Goal: Information Seeking & Learning: Learn about a topic

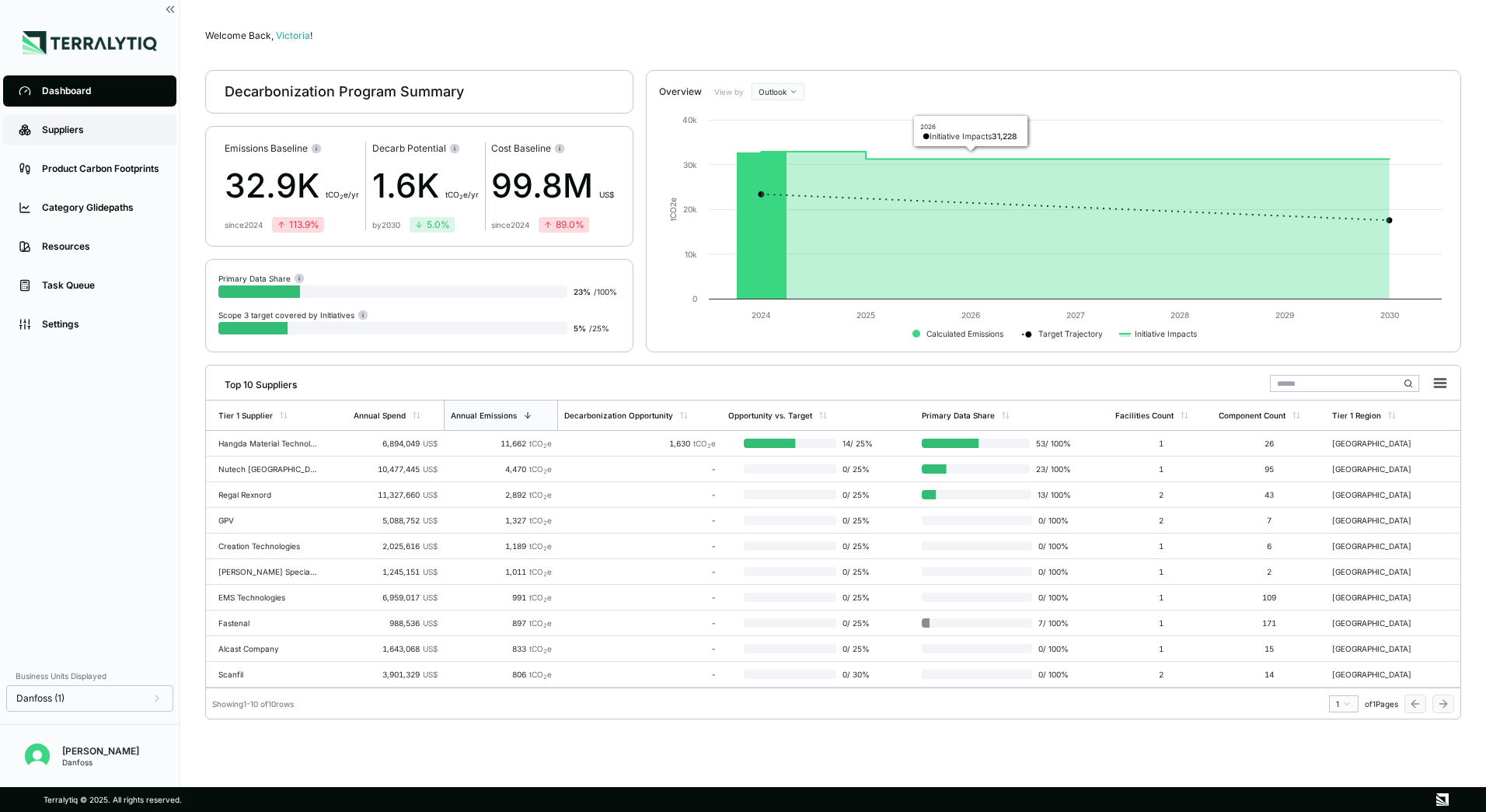
click at [40, 141] on link "Suppliers" at bounding box center [90, 129] width 173 height 31
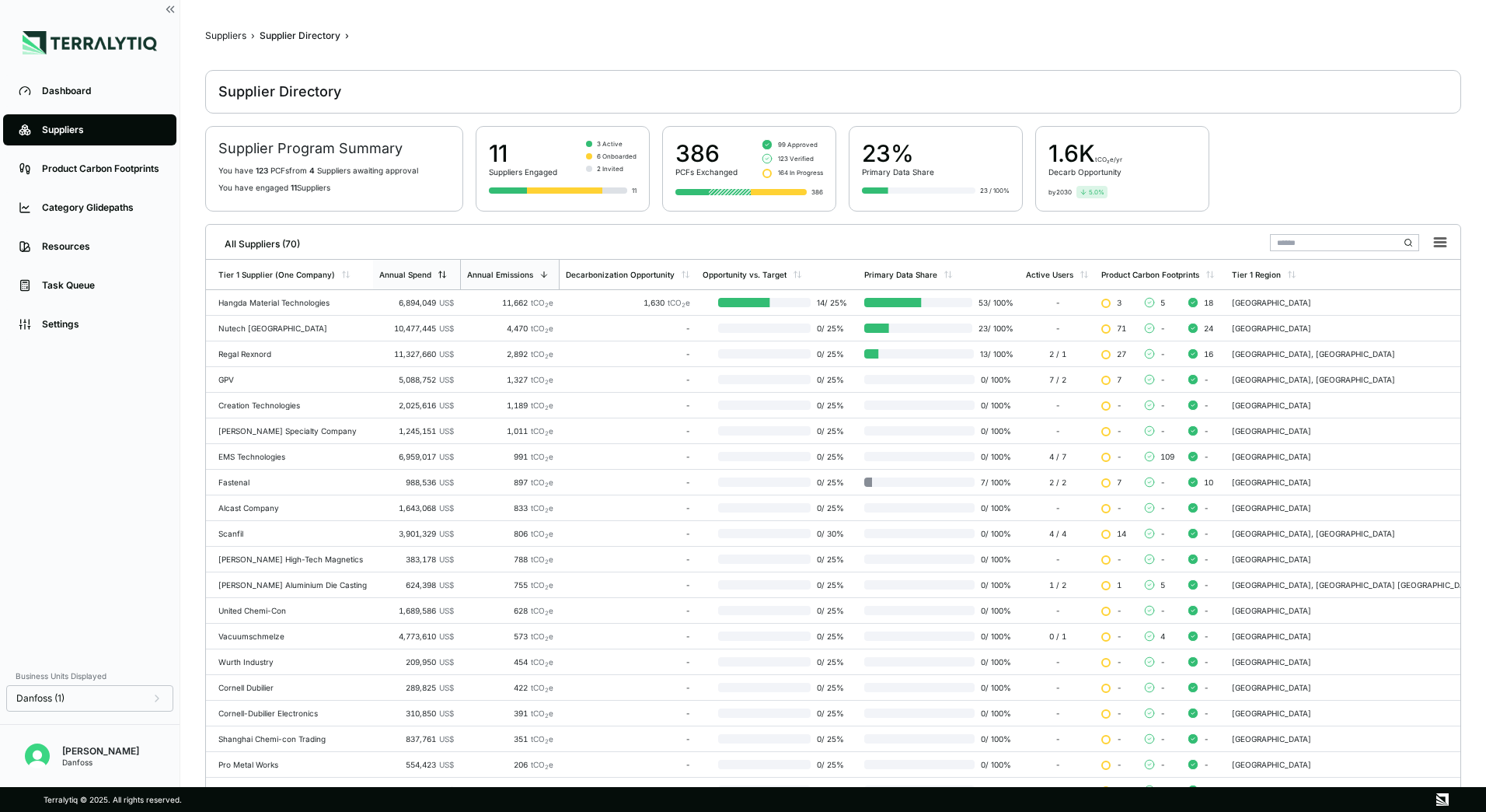
click at [447, 271] on div "Annual Spend" at bounding box center [413, 274] width 68 height 9
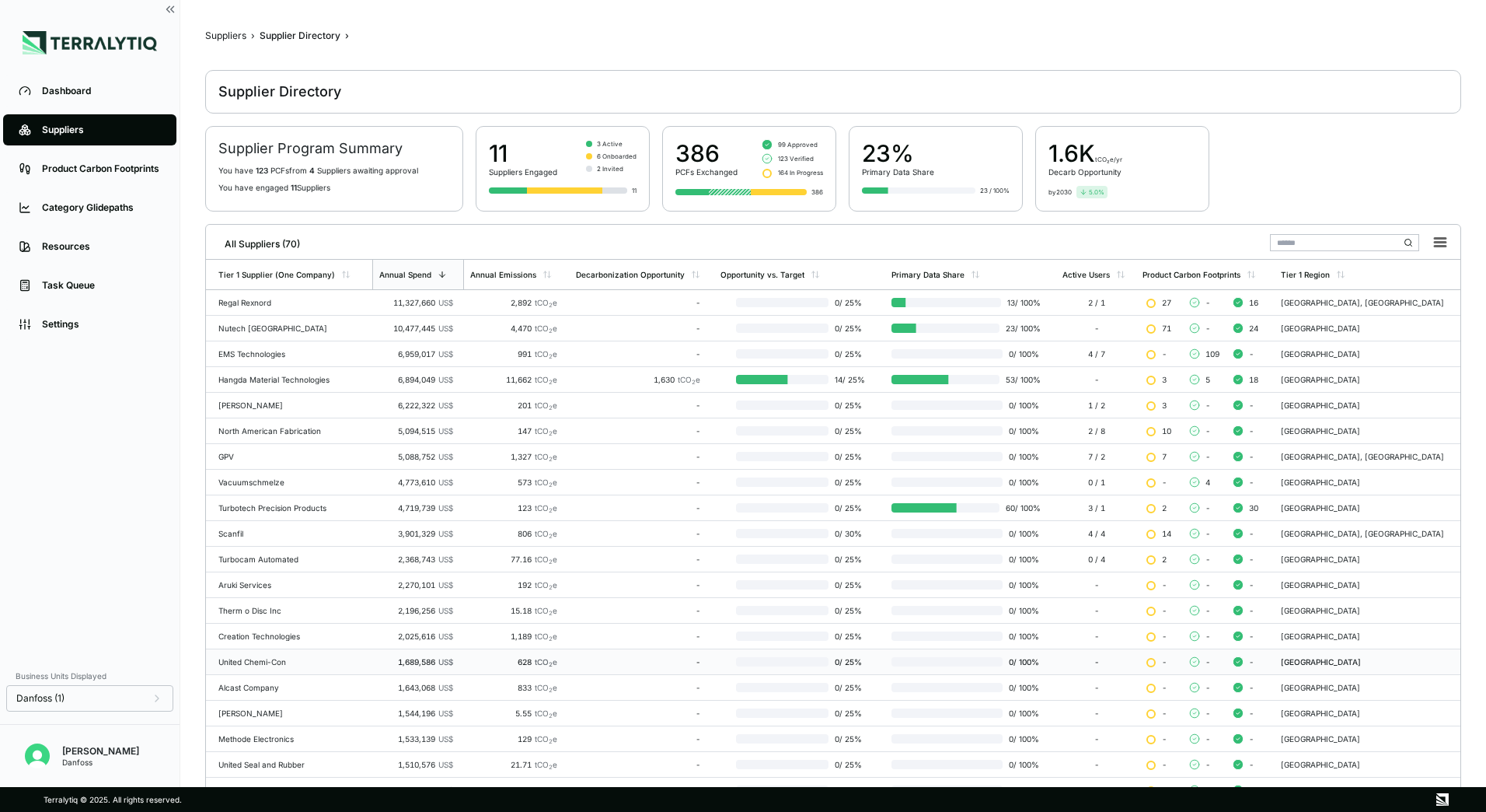
click at [330, 661] on div "United Chemi-Con" at bounding box center [292, 661] width 147 height 9
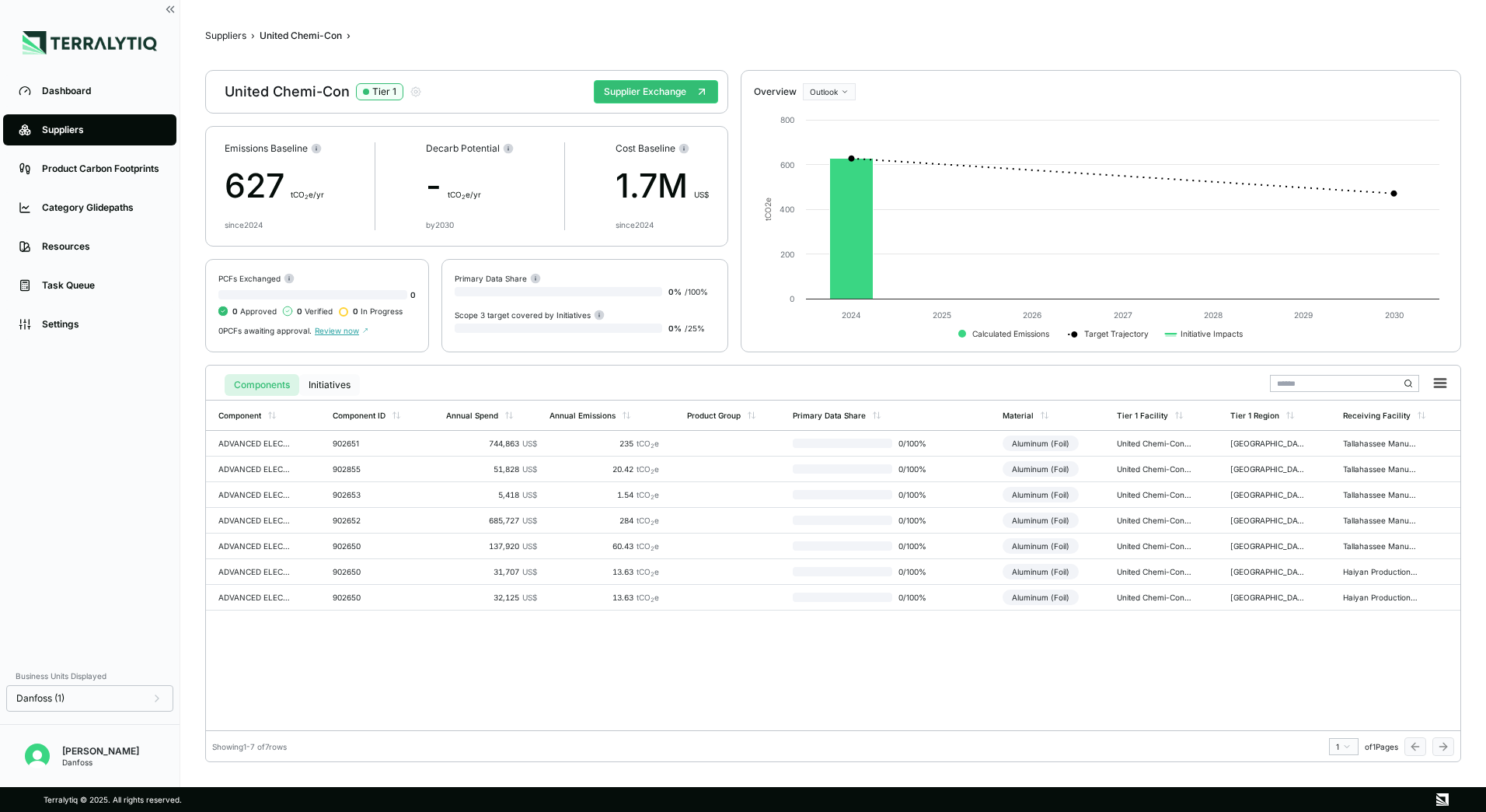
click at [322, 386] on button "Initiatives" at bounding box center [330, 385] width 61 height 22
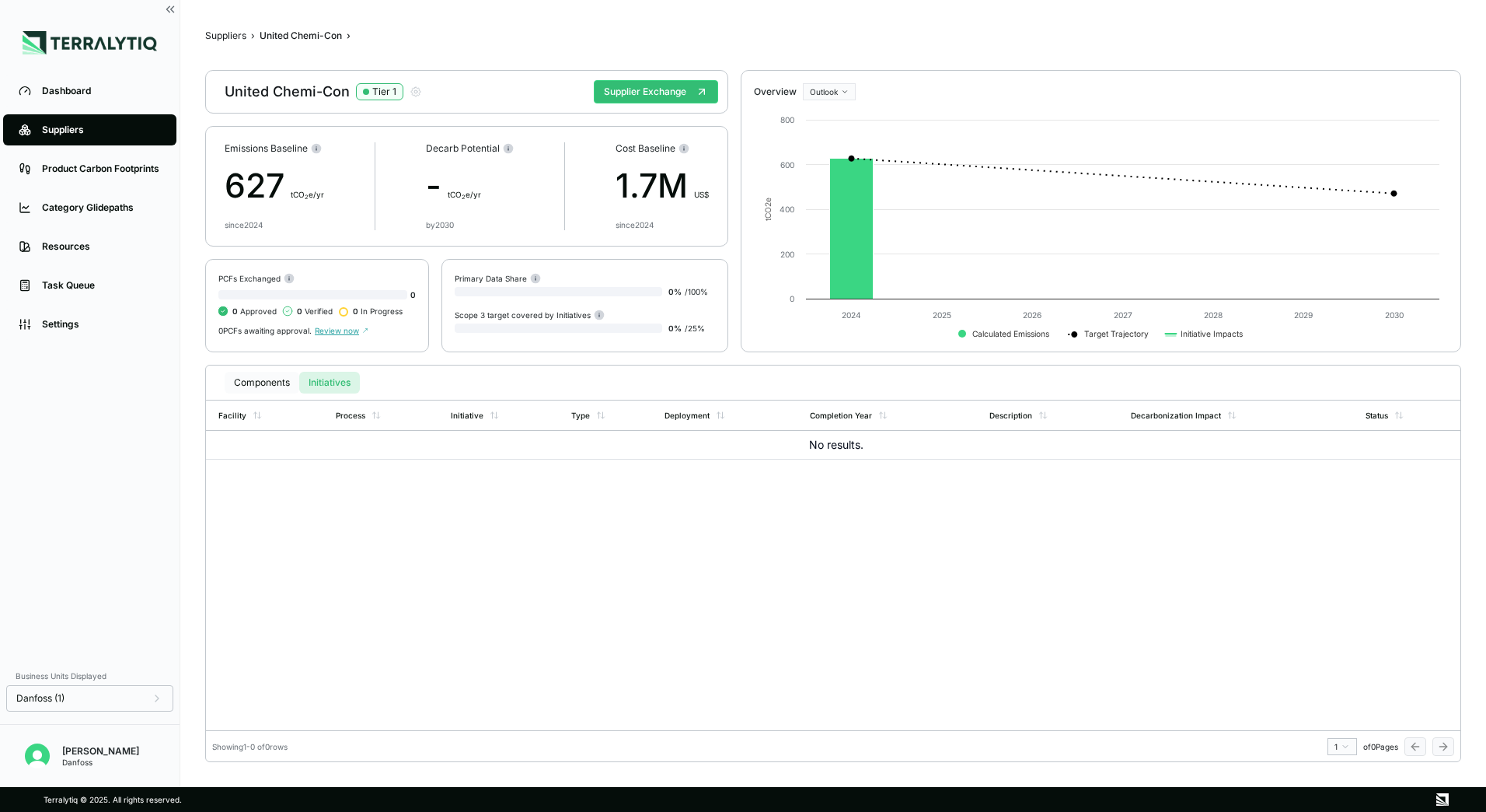
click at [259, 374] on button "Components" at bounding box center [262, 382] width 75 height 22
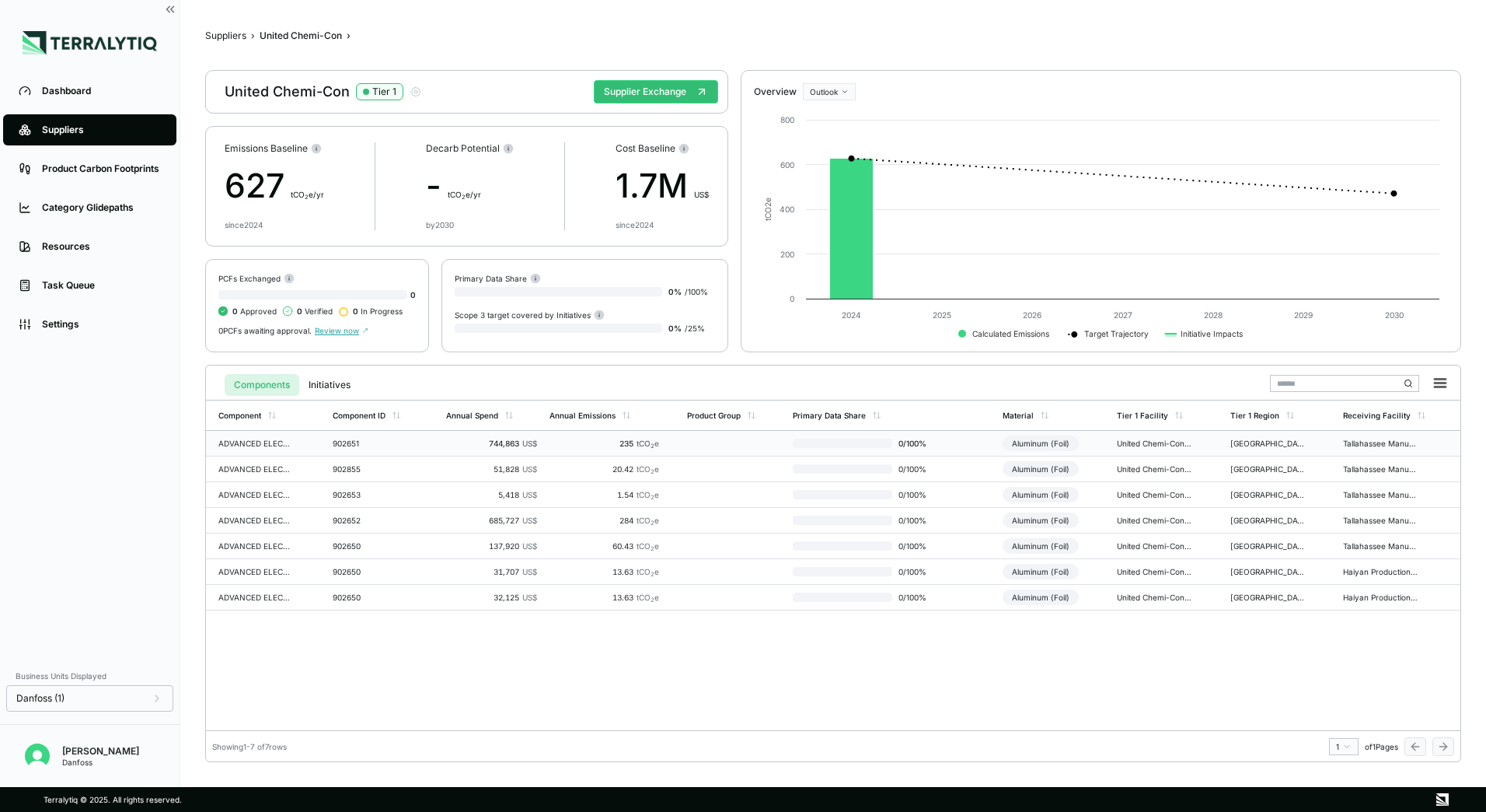
click at [384, 446] on div "902651" at bounding box center [370, 443] width 75 height 9
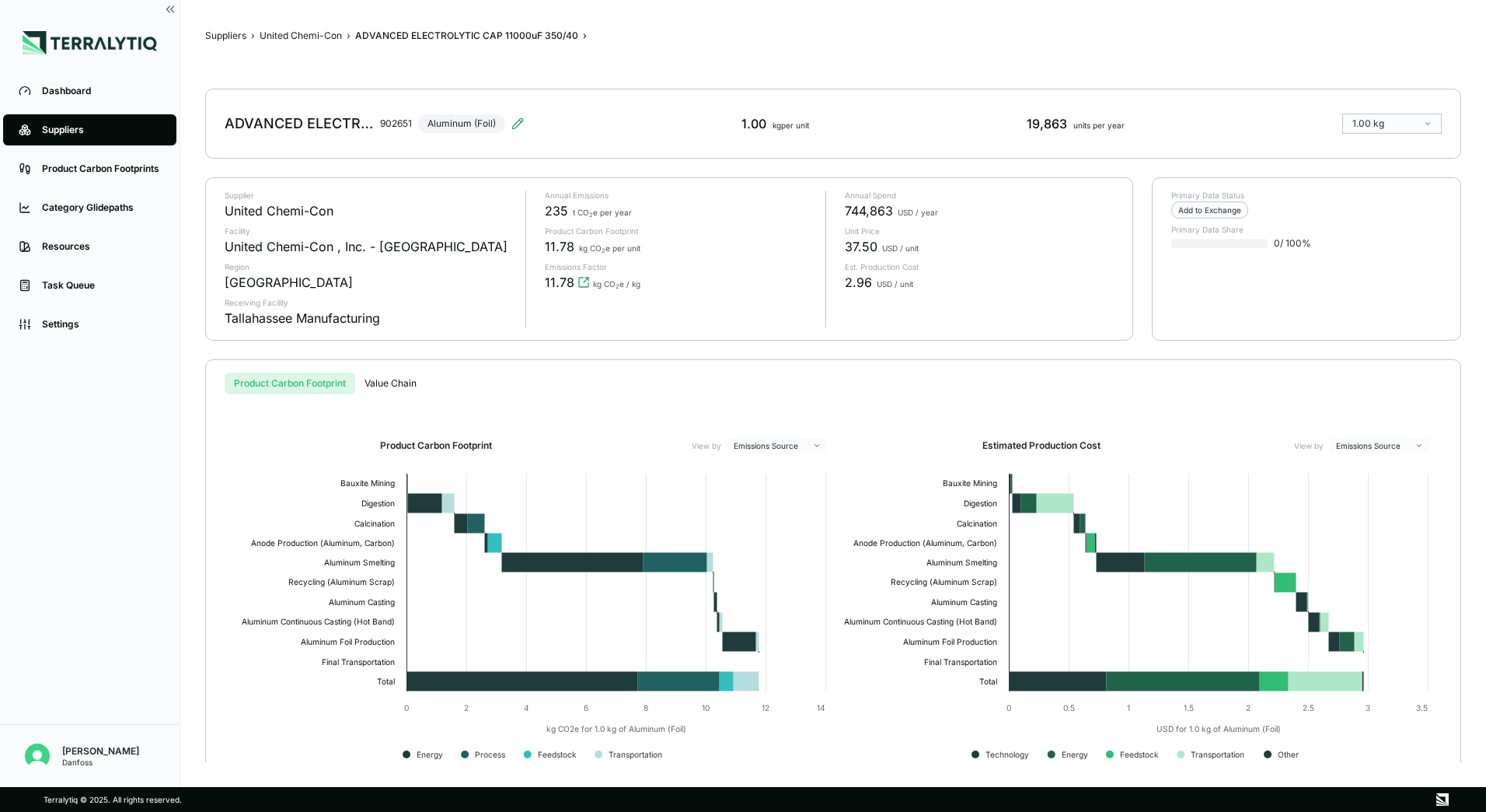
click at [395, 382] on button "Value Chain" at bounding box center [391, 383] width 71 height 22
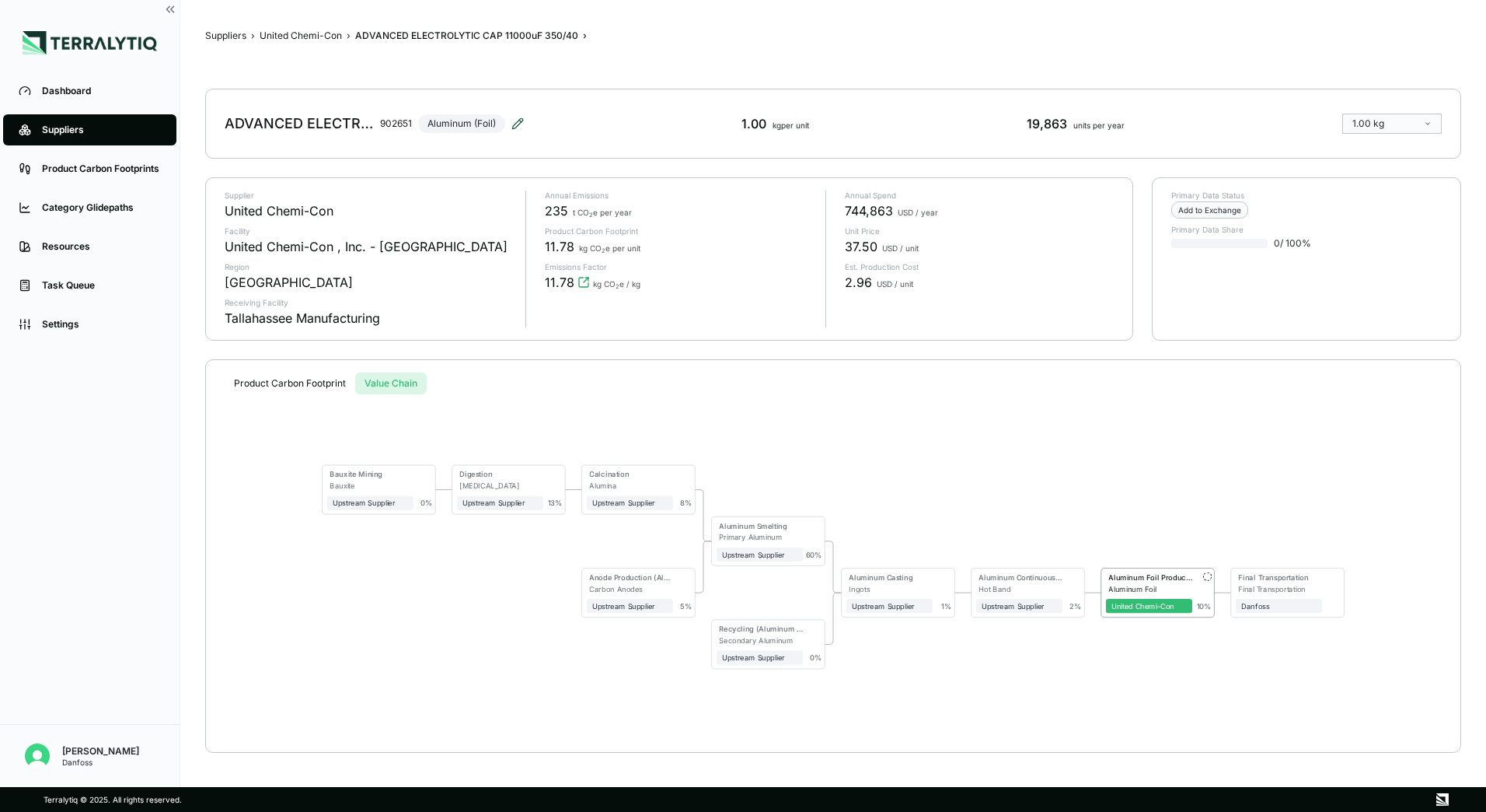
click at [520, 124] on icon at bounding box center [518, 124] width 13 height 13
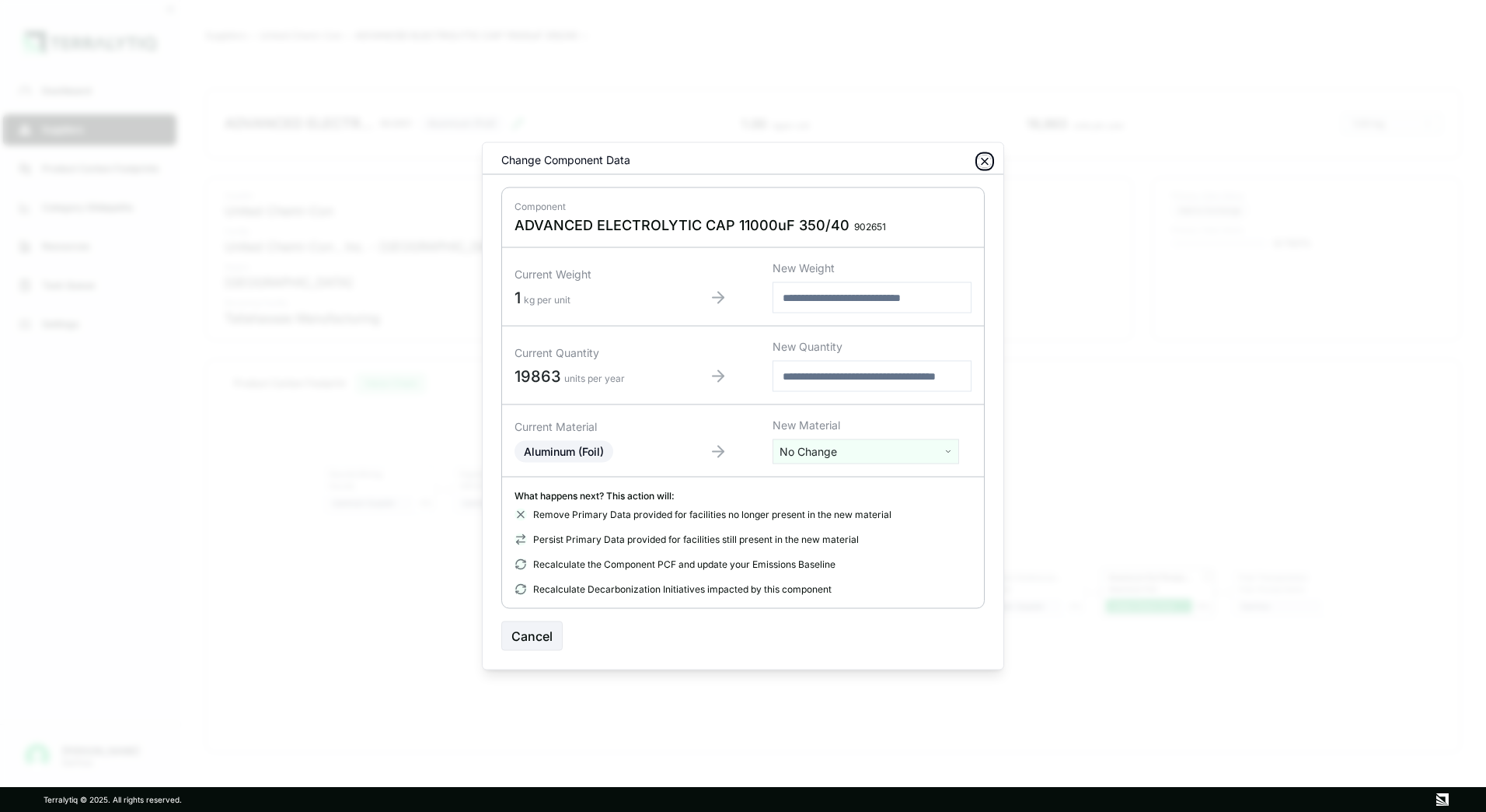
click at [981, 161] on icon "button" at bounding box center [985, 162] width 13 height 13
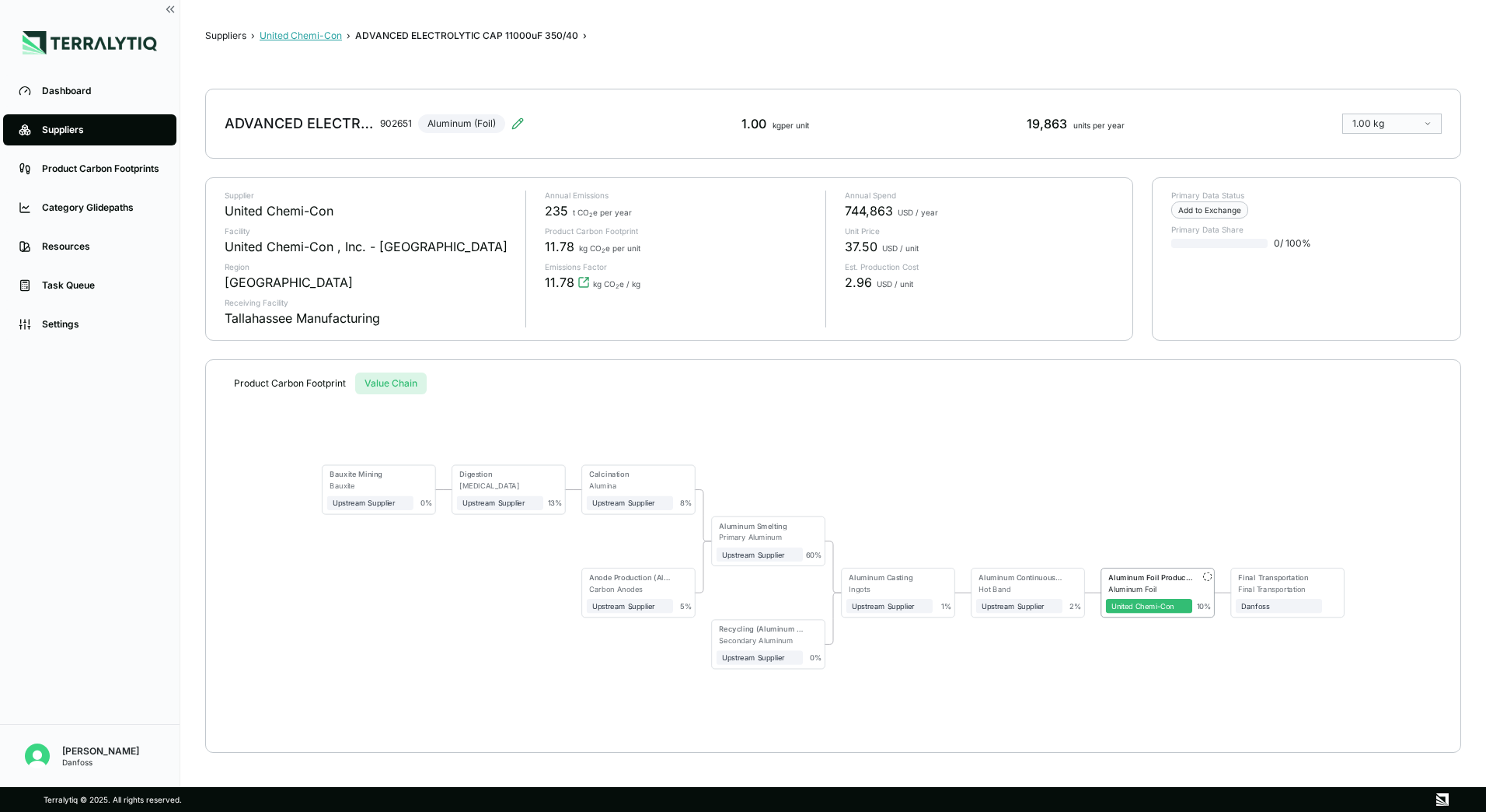
click at [308, 36] on button "United Chemi-Con" at bounding box center [300, 35] width 83 height 13
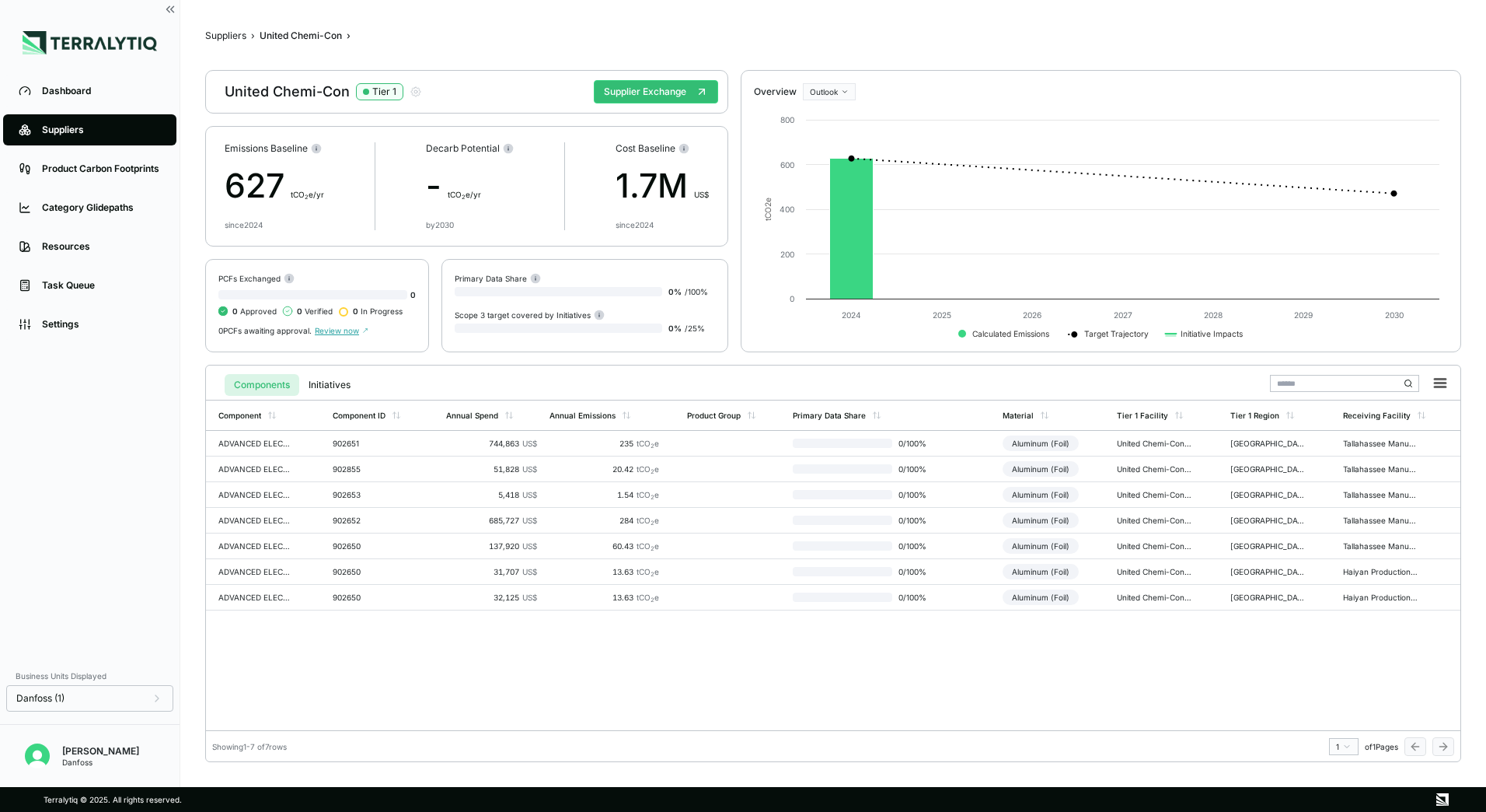
click at [341, 333] on span "Review now" at bounding box center [341, 330] width 54 height 9
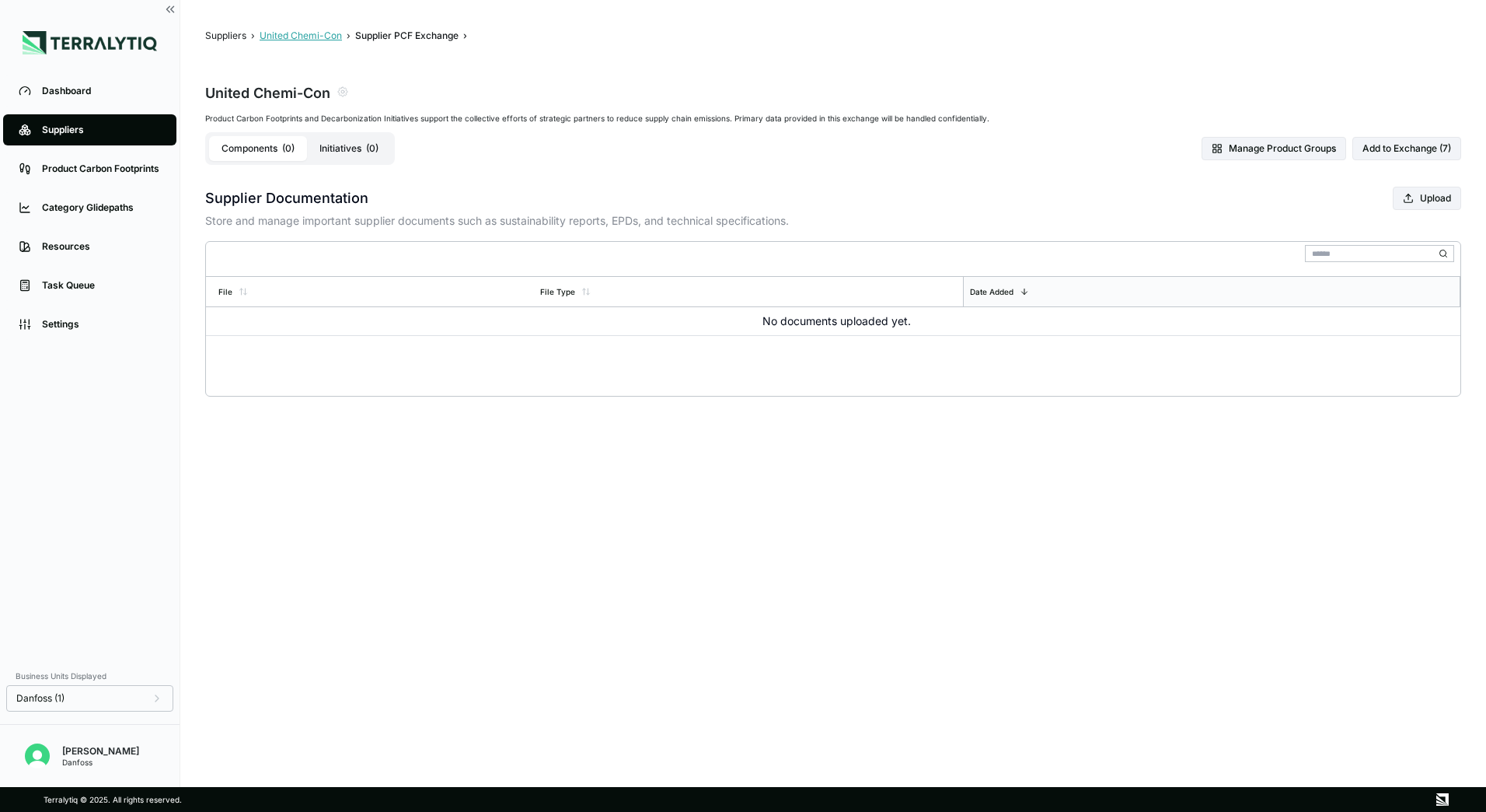
click at [310, 36] on button "United Chemi-Con" at bounding box center [300, 35] width 83 height 13
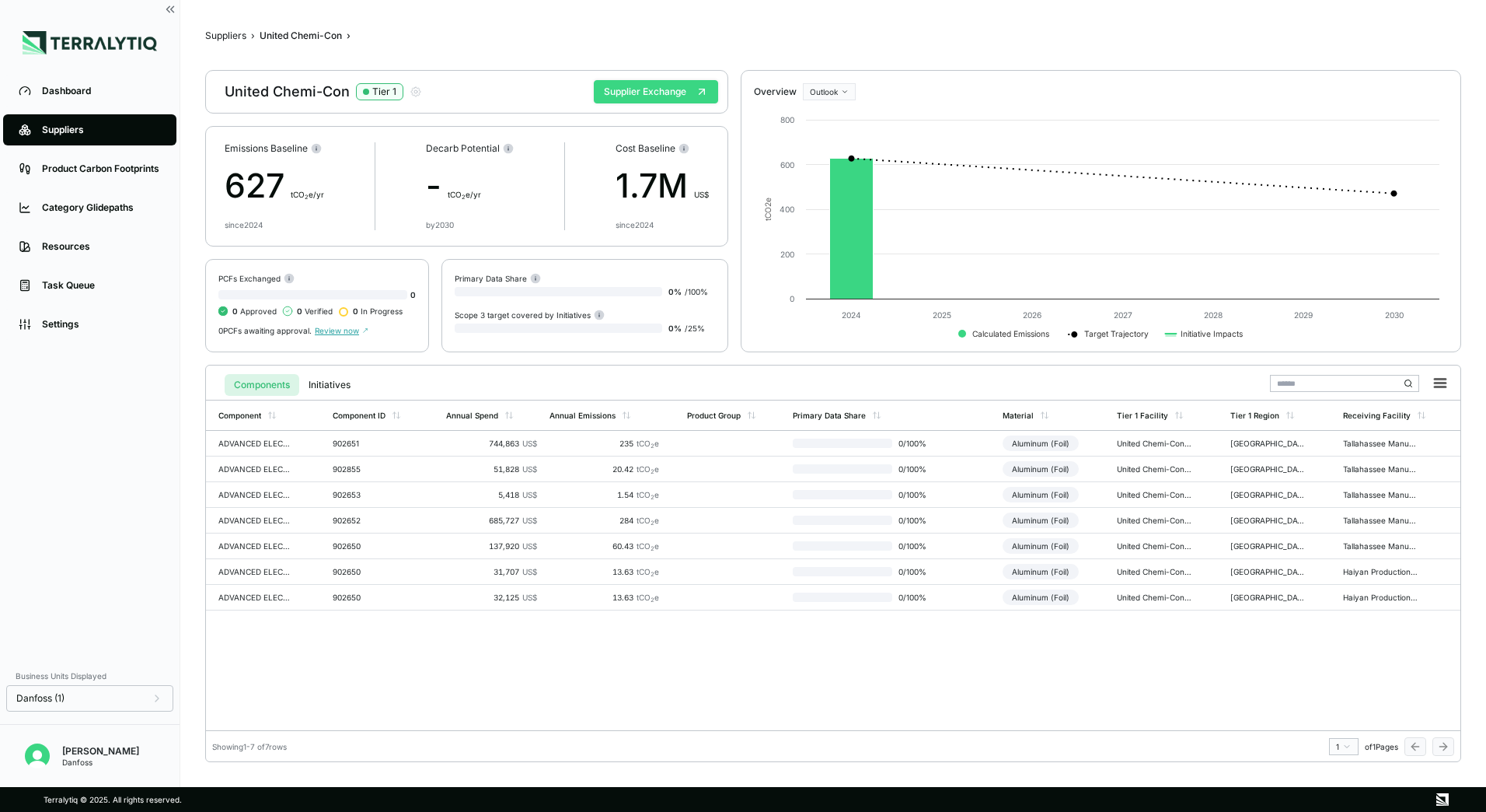
click at [653, 81] on button "Supplier Exchange" at bounding box center [656, 92] width 125 height 24
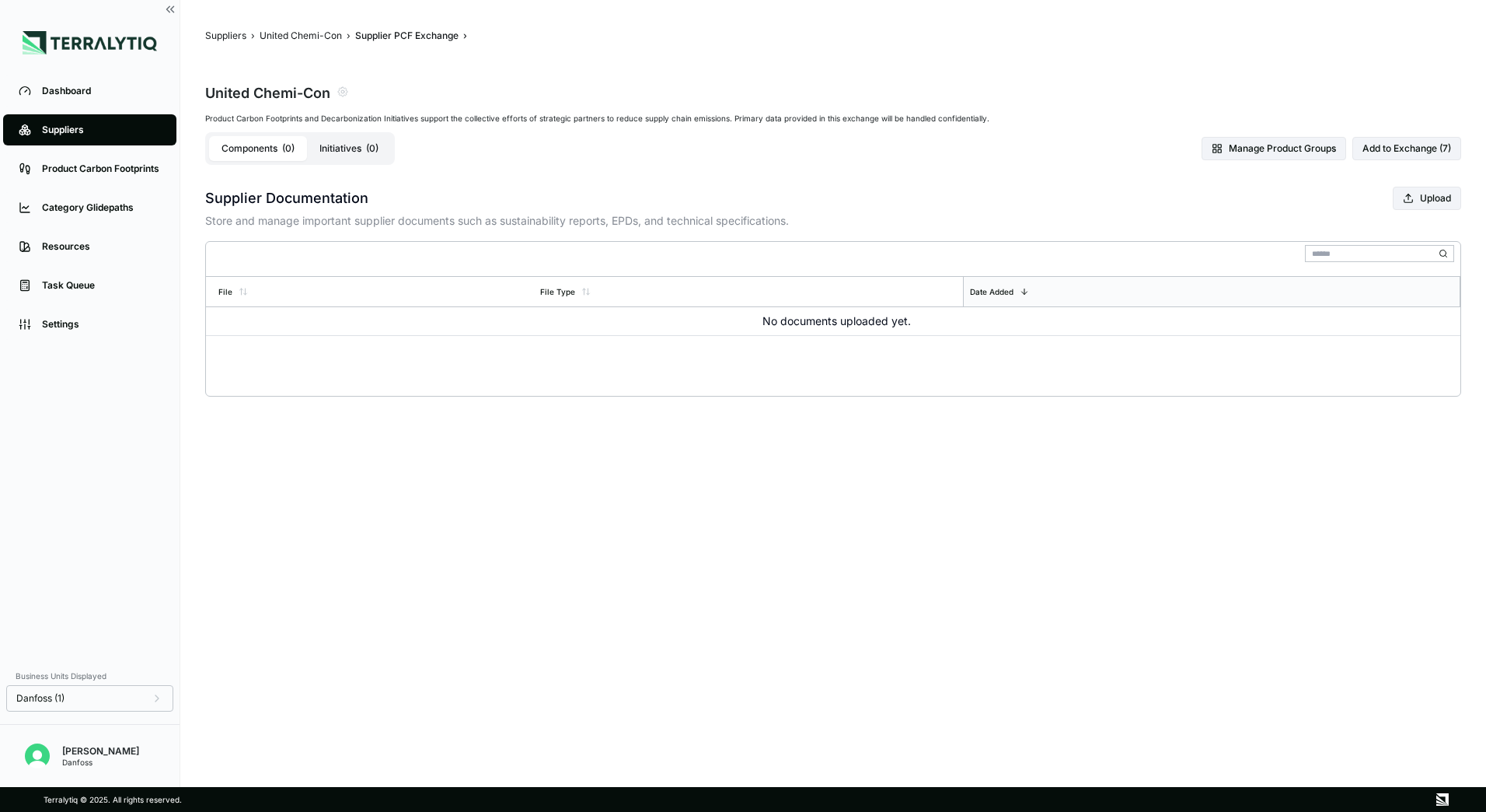
click at [343, 136] on button "Initiatives ( 0 )" at bounding box center [349, 149] width 84 height 25
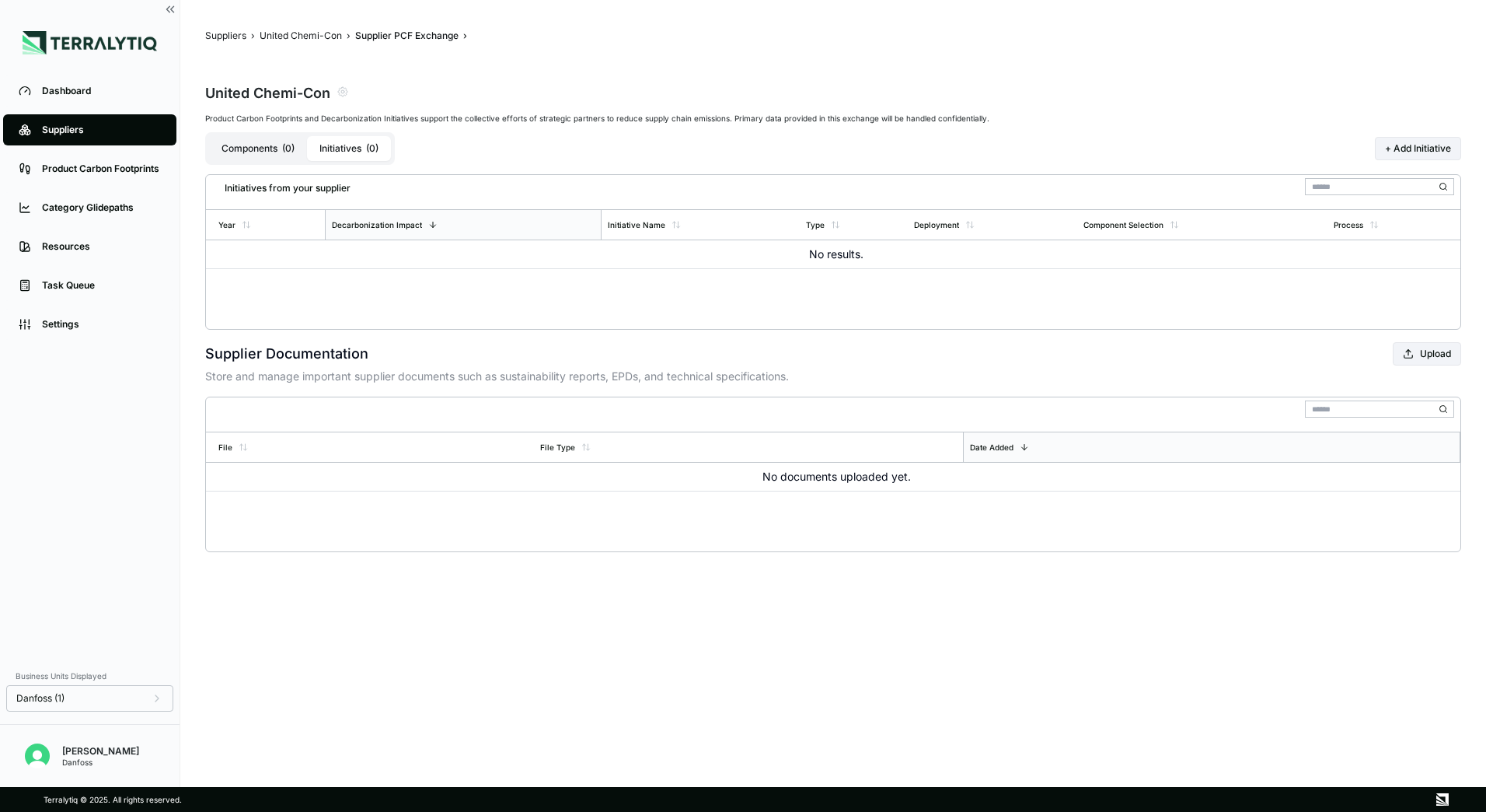
click at [278, 147] on button "Components ( 0 )" at bounding box center [258, 149] width 98 height 25
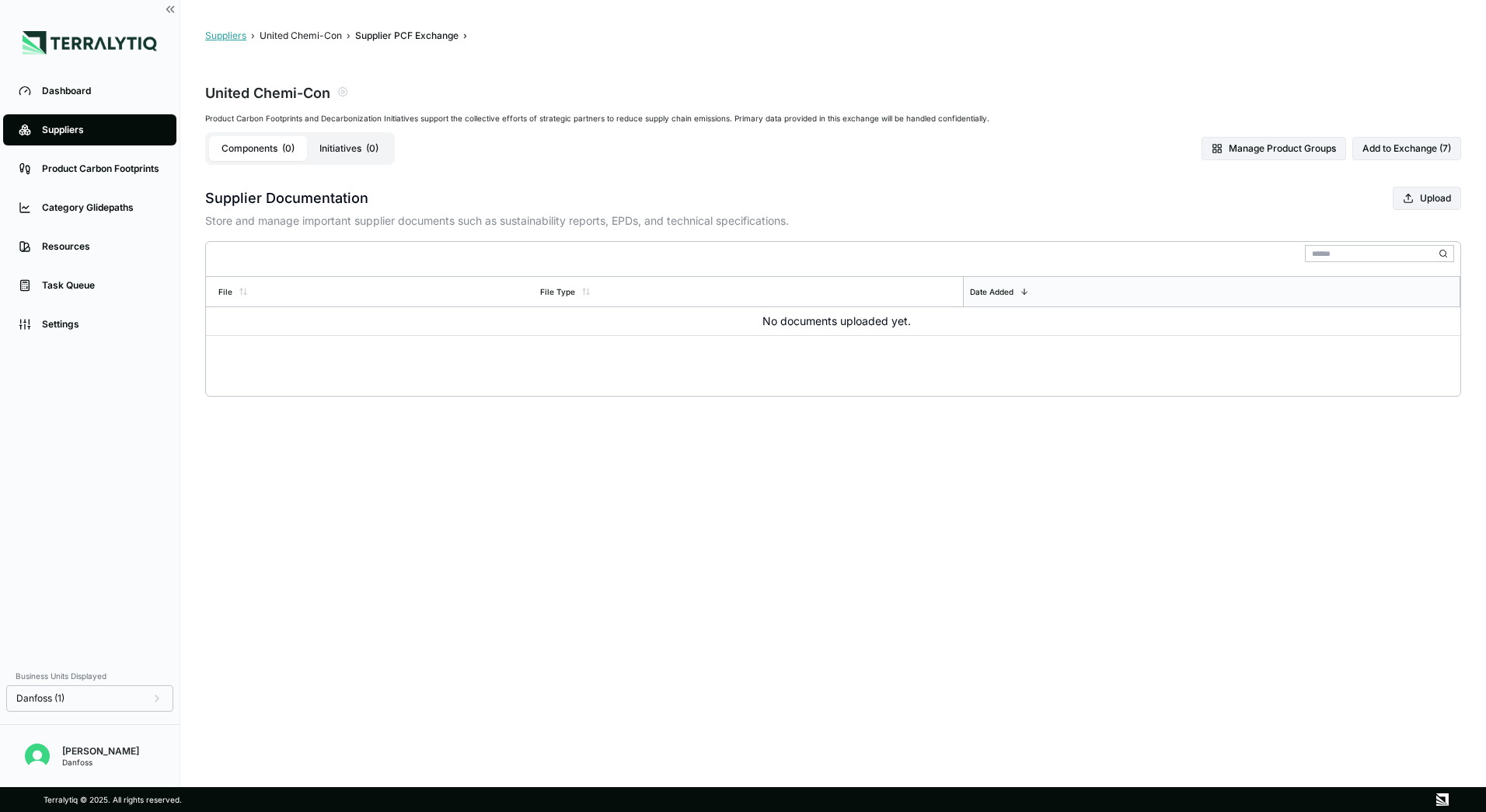
click at [246, 33] on button "Suppliers" at bounding box center [225, 35] width 41 height 13
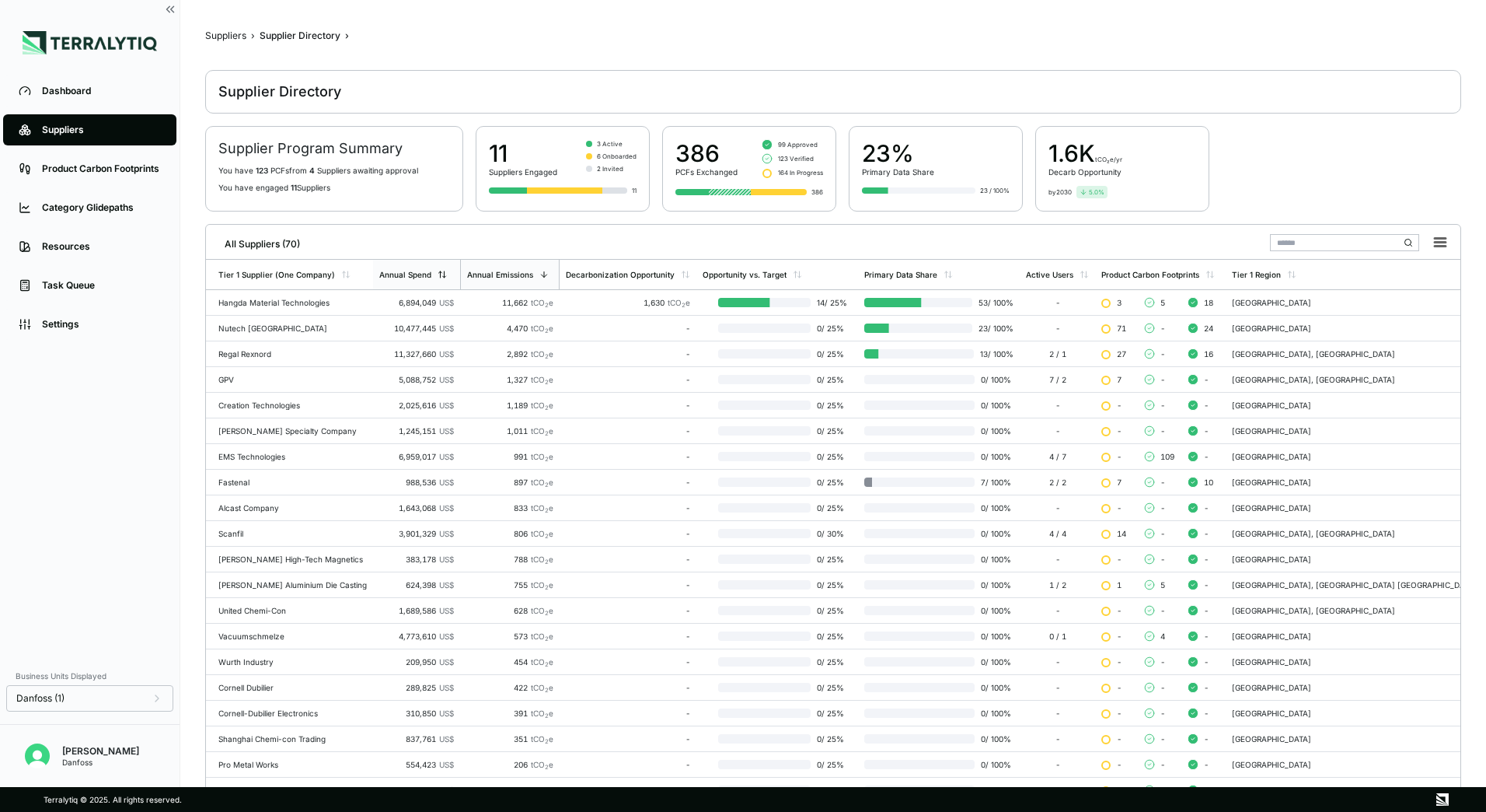
click at [436, 275] on div "Annual Spend" at bounding box center [413, 274] width 68 height 9
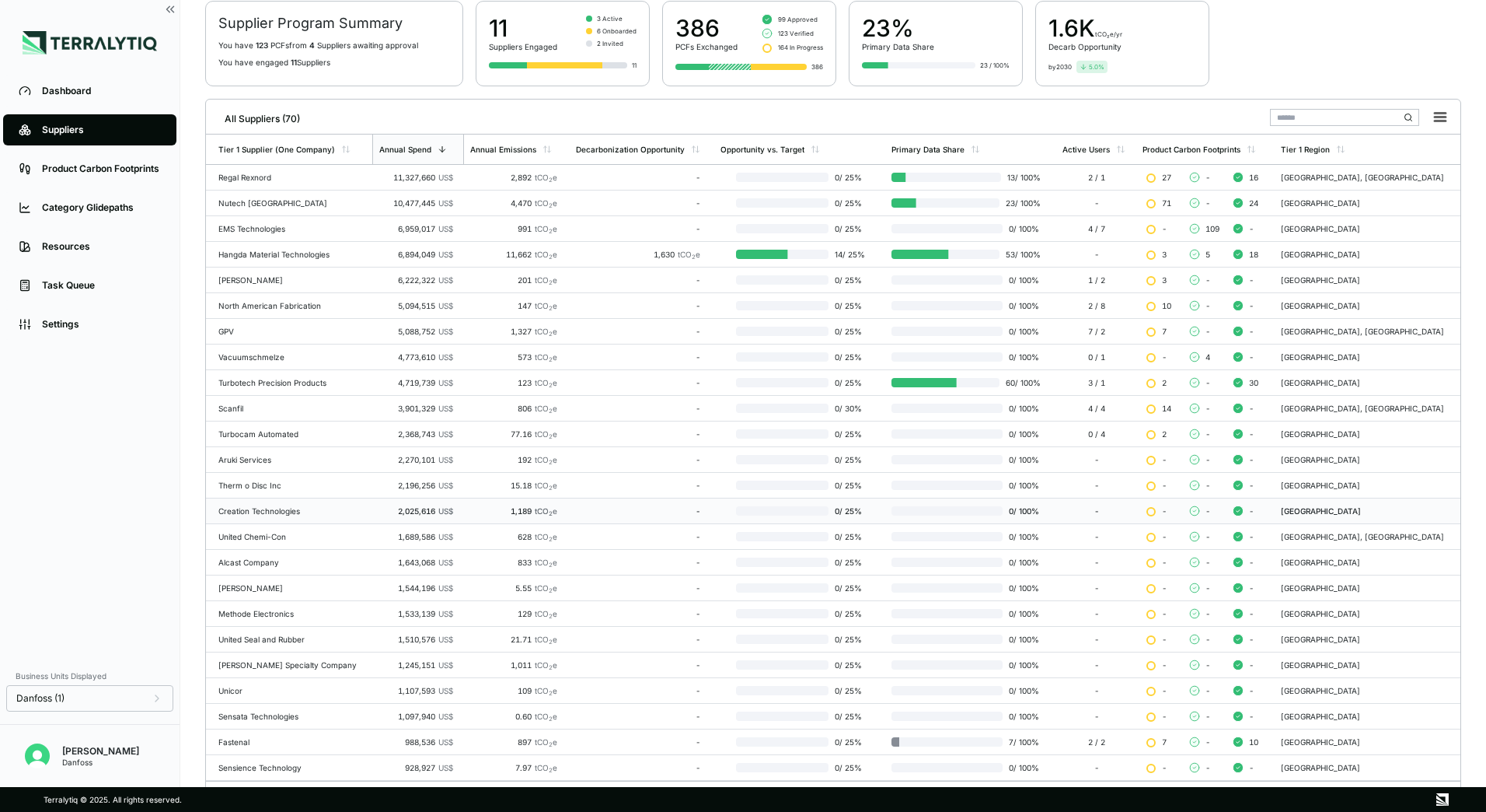
scroll to position [151, 0]
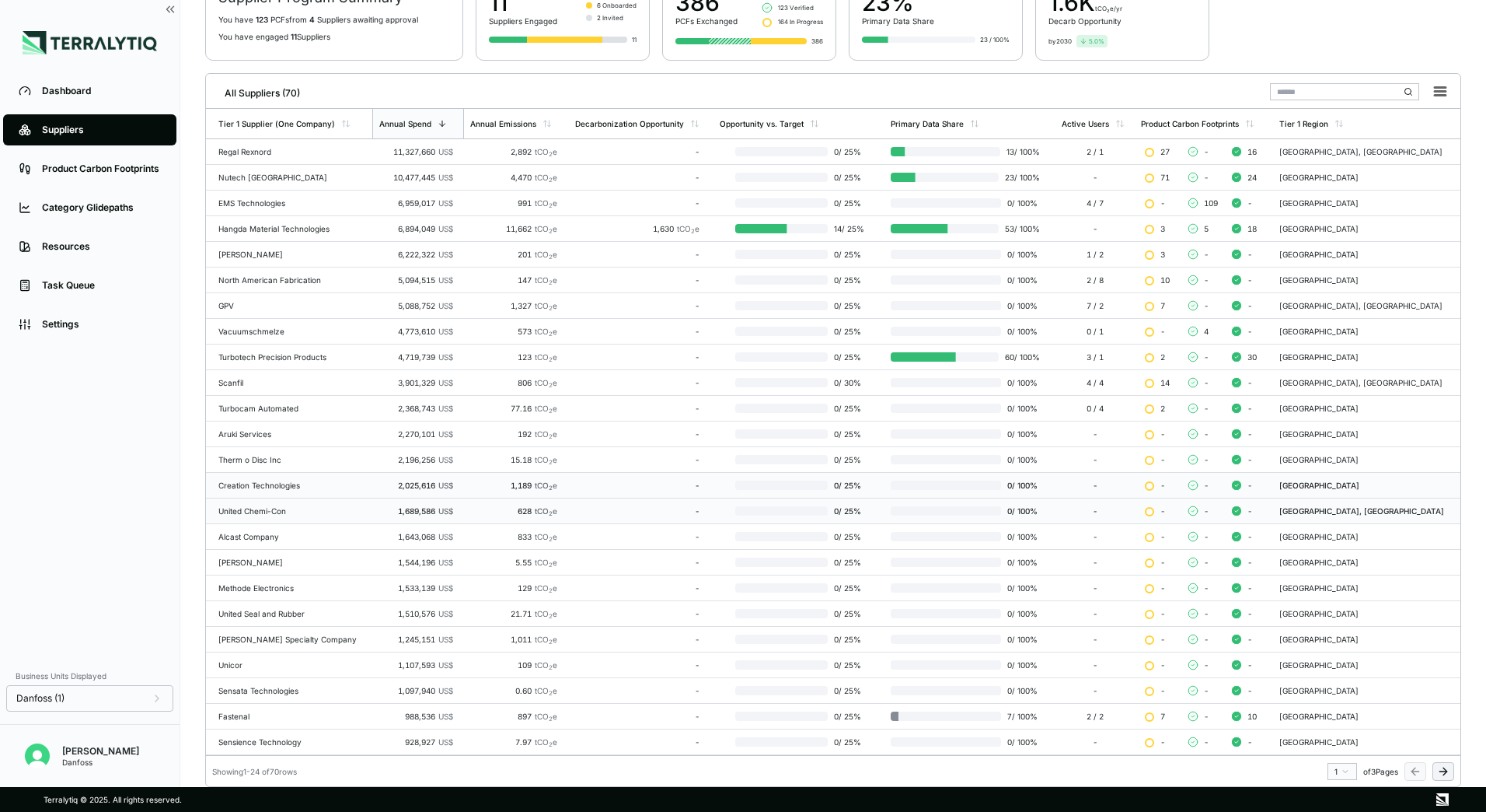
click at [263, 505] on td "United Chemi-Con" at bounding box center [289, 511] width 166 height 26
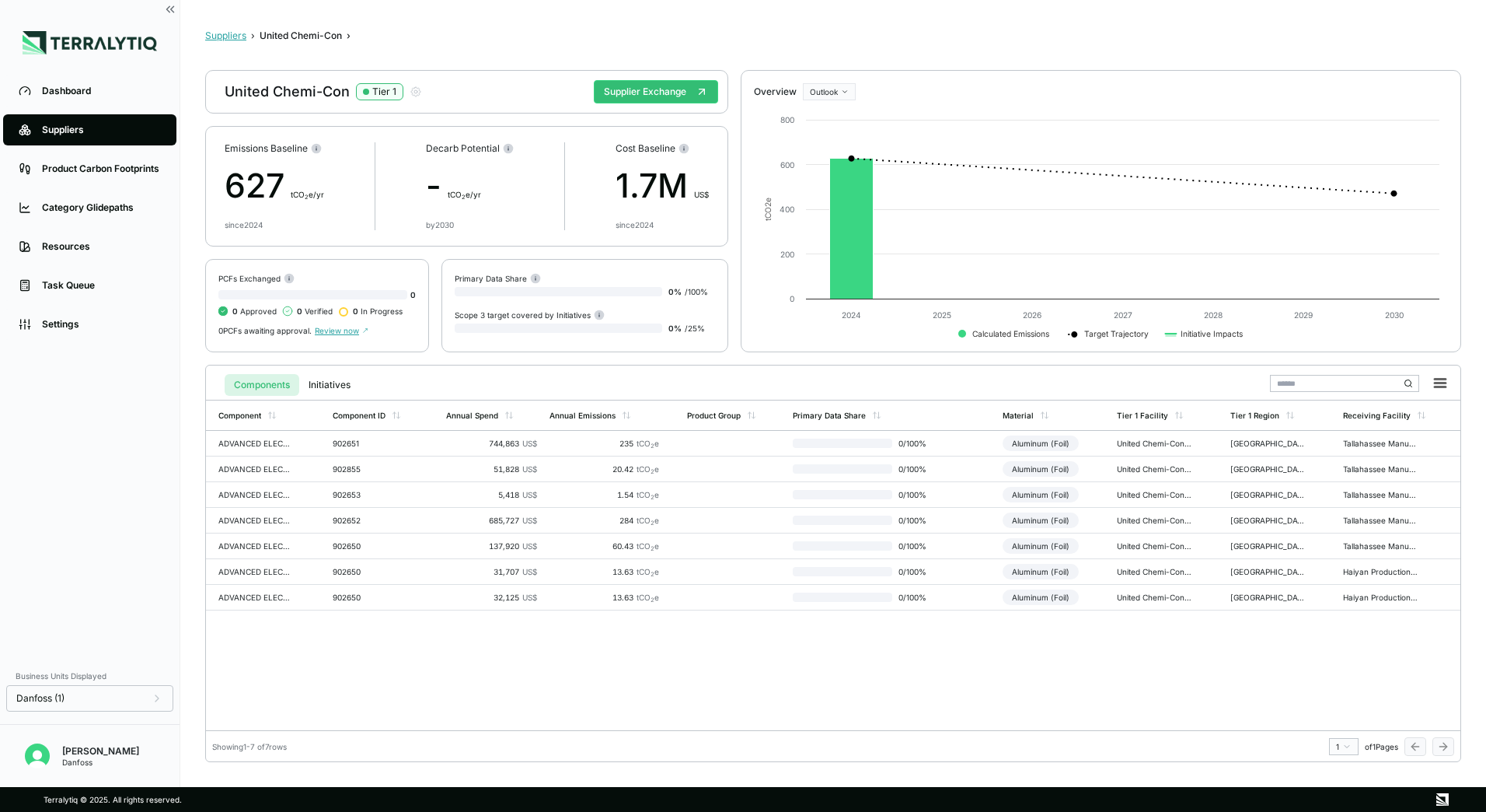
click at [232, 38] on button "Suppliers" at bounding box center [225, 35] width 41 height 13
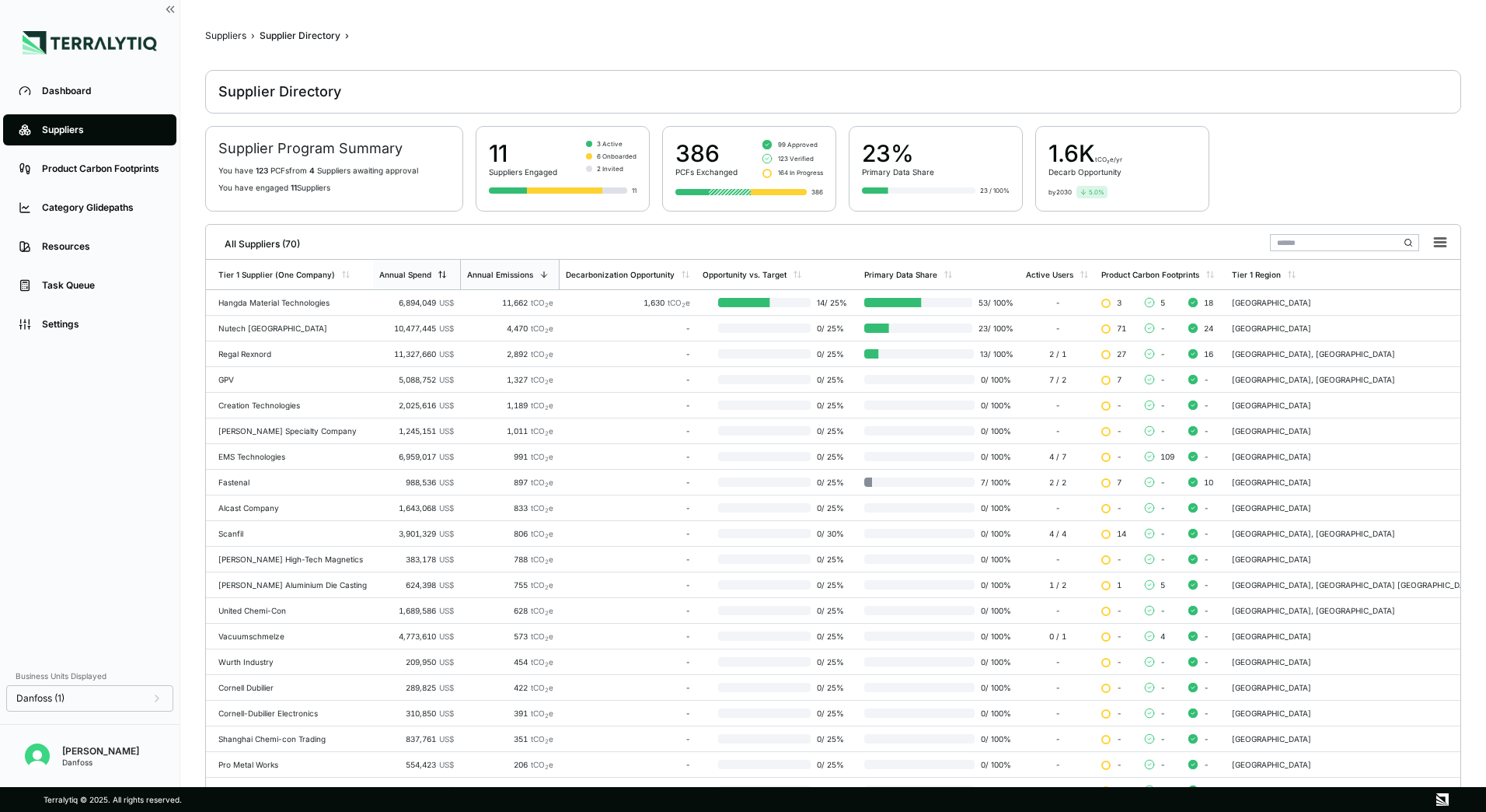
click at [441, 272] on icon at bounding box center [441, 272] width 3 height 2
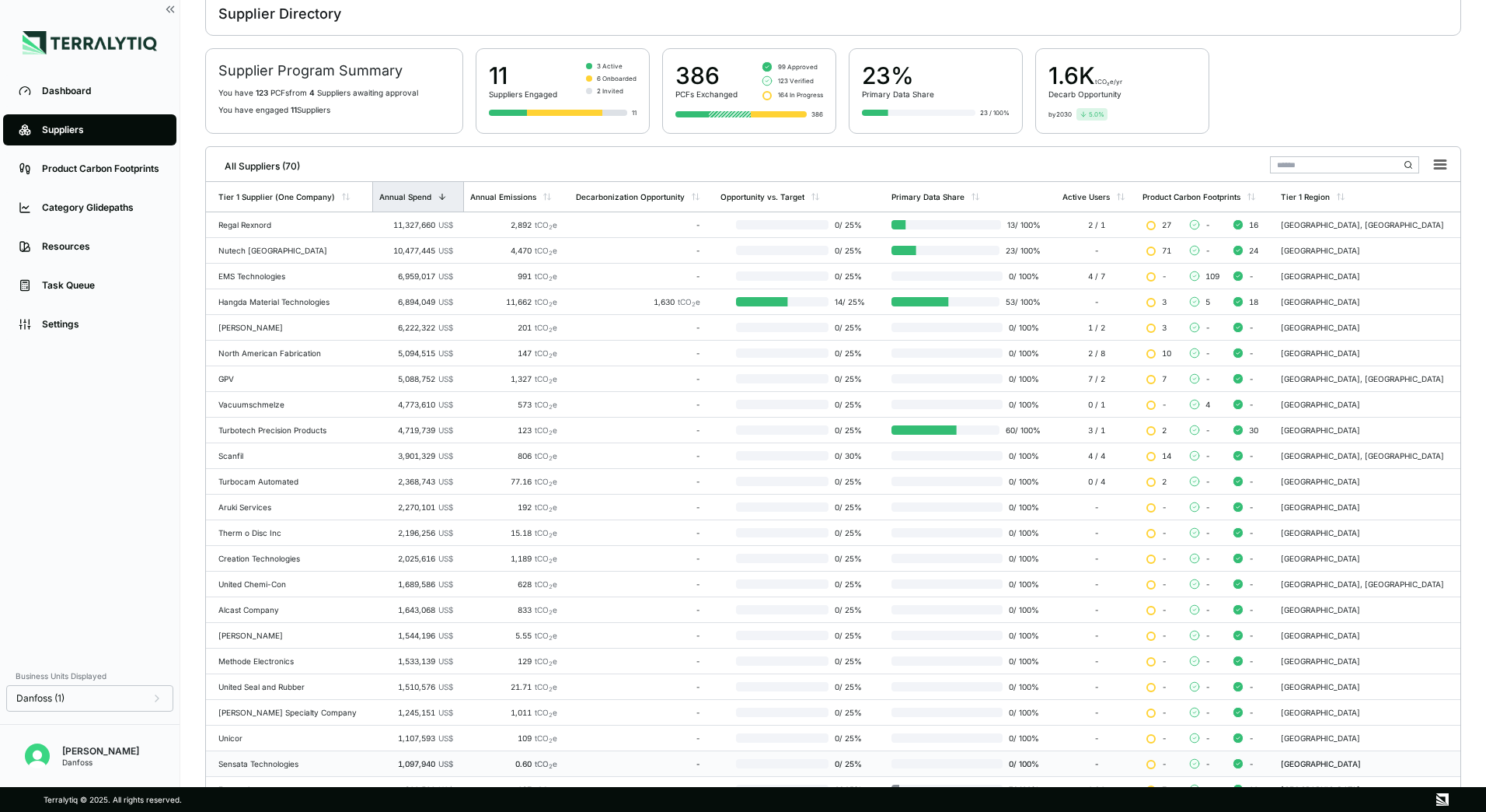
scroll to position [151, 0]
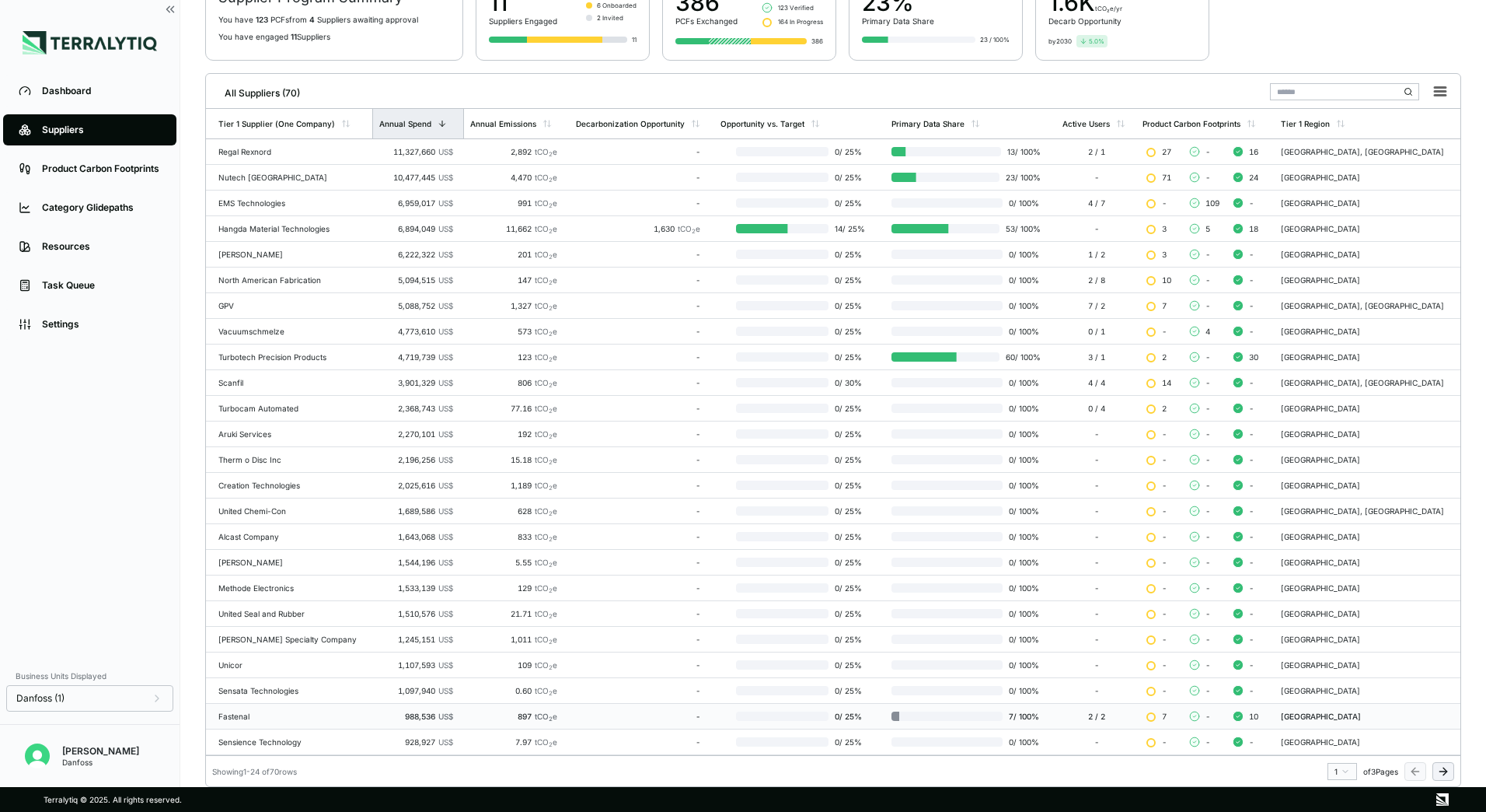
click at [298, 720] on div "Fastenal" at bounding box center [292, 716] width 147 height 9
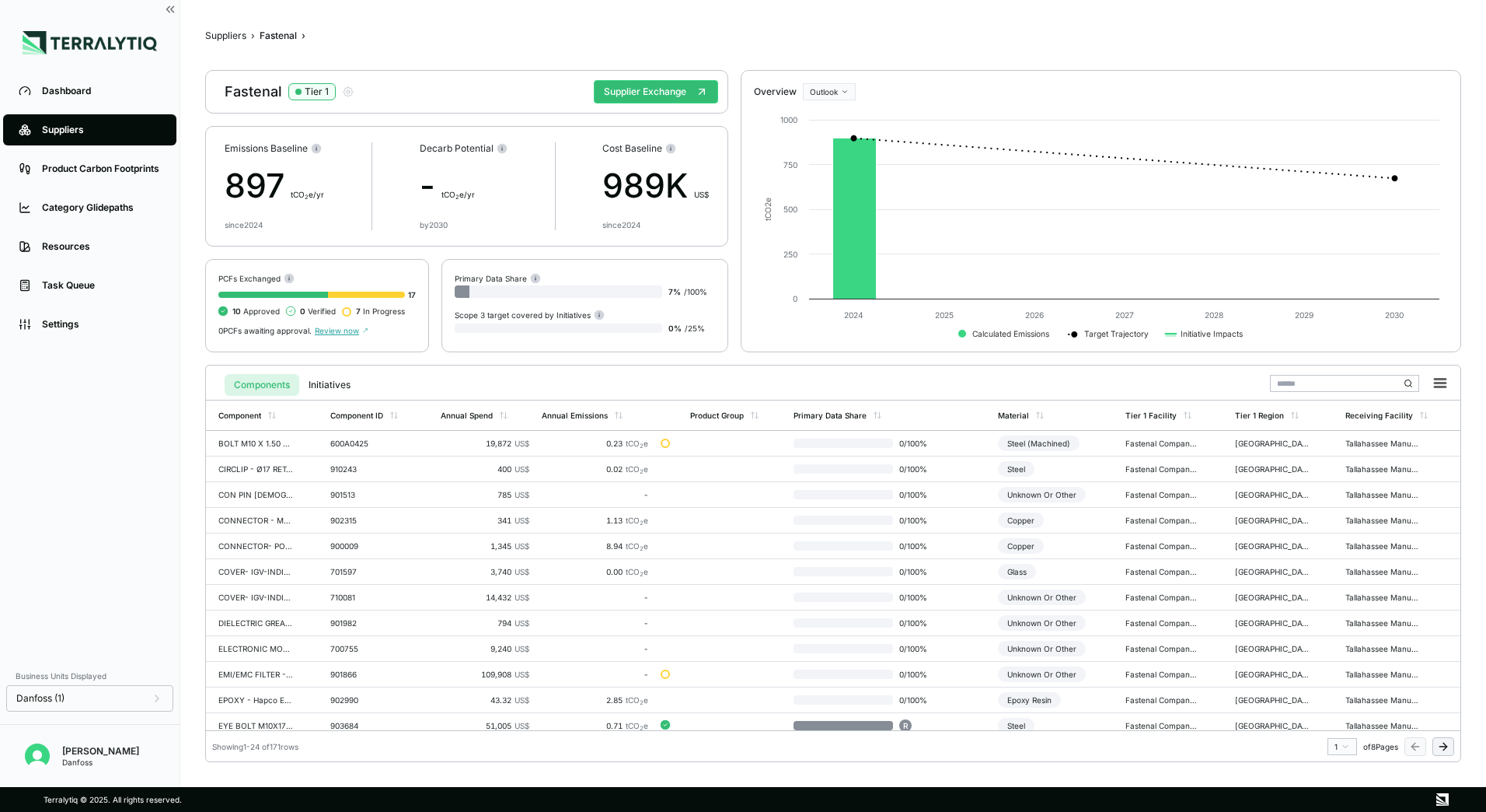
click at [339, 368] on div "Components Initiatives" at bounding box center [285, 382] width 147 height 28
click at [338, 378] on button "Initiatives" at bounding box center [330, 385] width 61 height 22
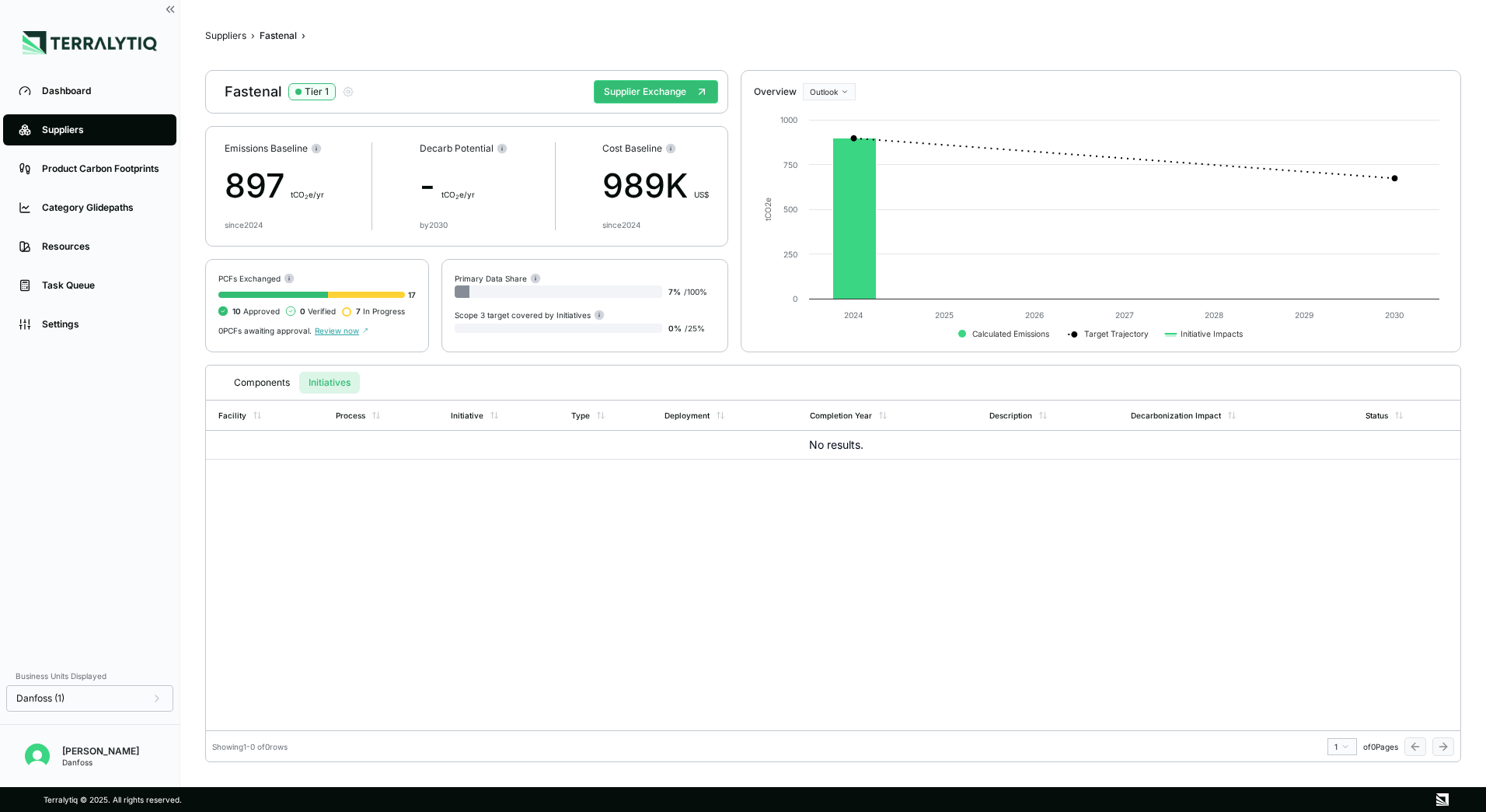
click at [345, 332] on span "Review now" at bounding box center [341, 330] width 54 height 9
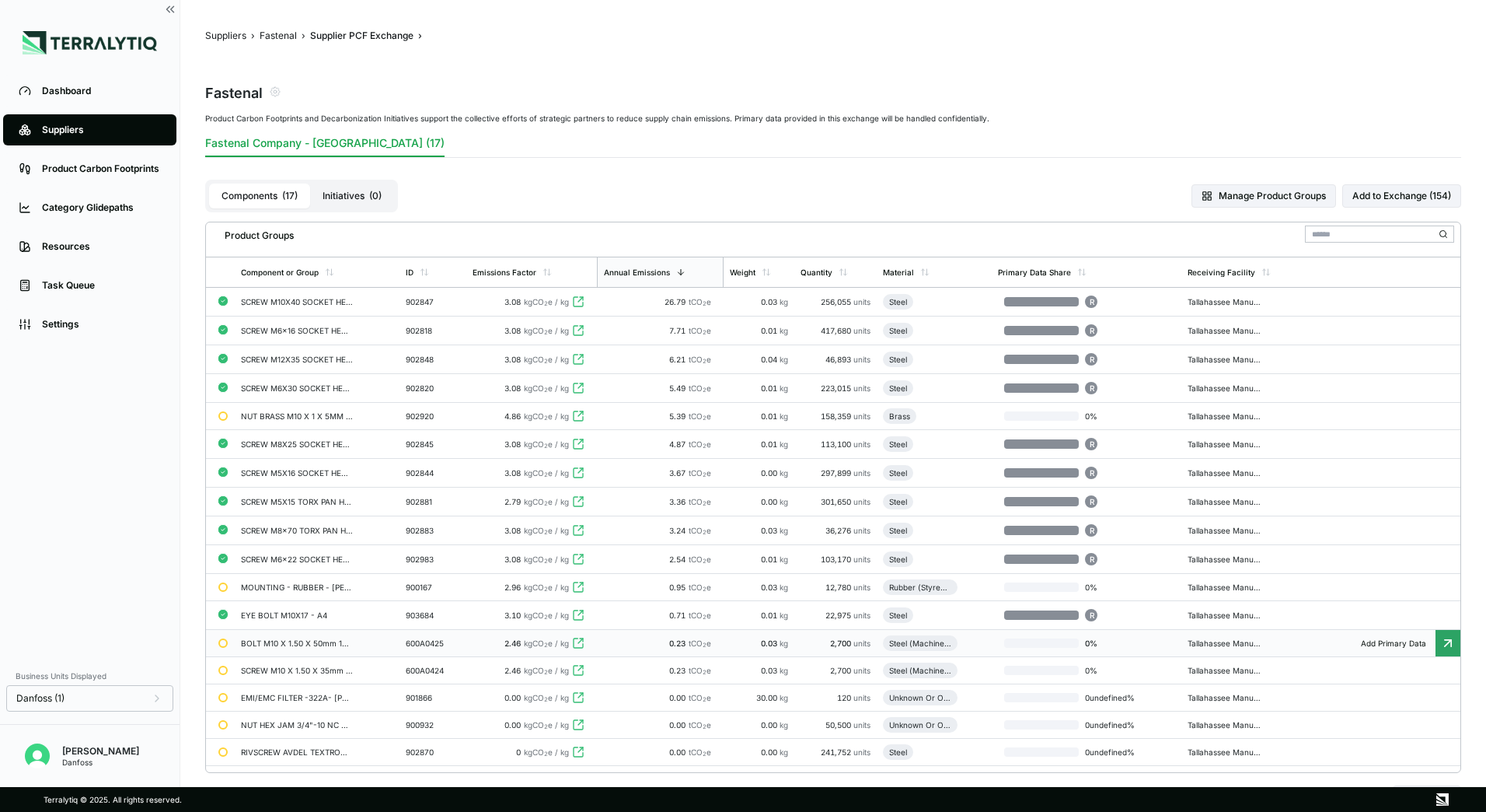
click at [775, 643] on span "0.03" at bounding box center [770, 643] width 19 height 9
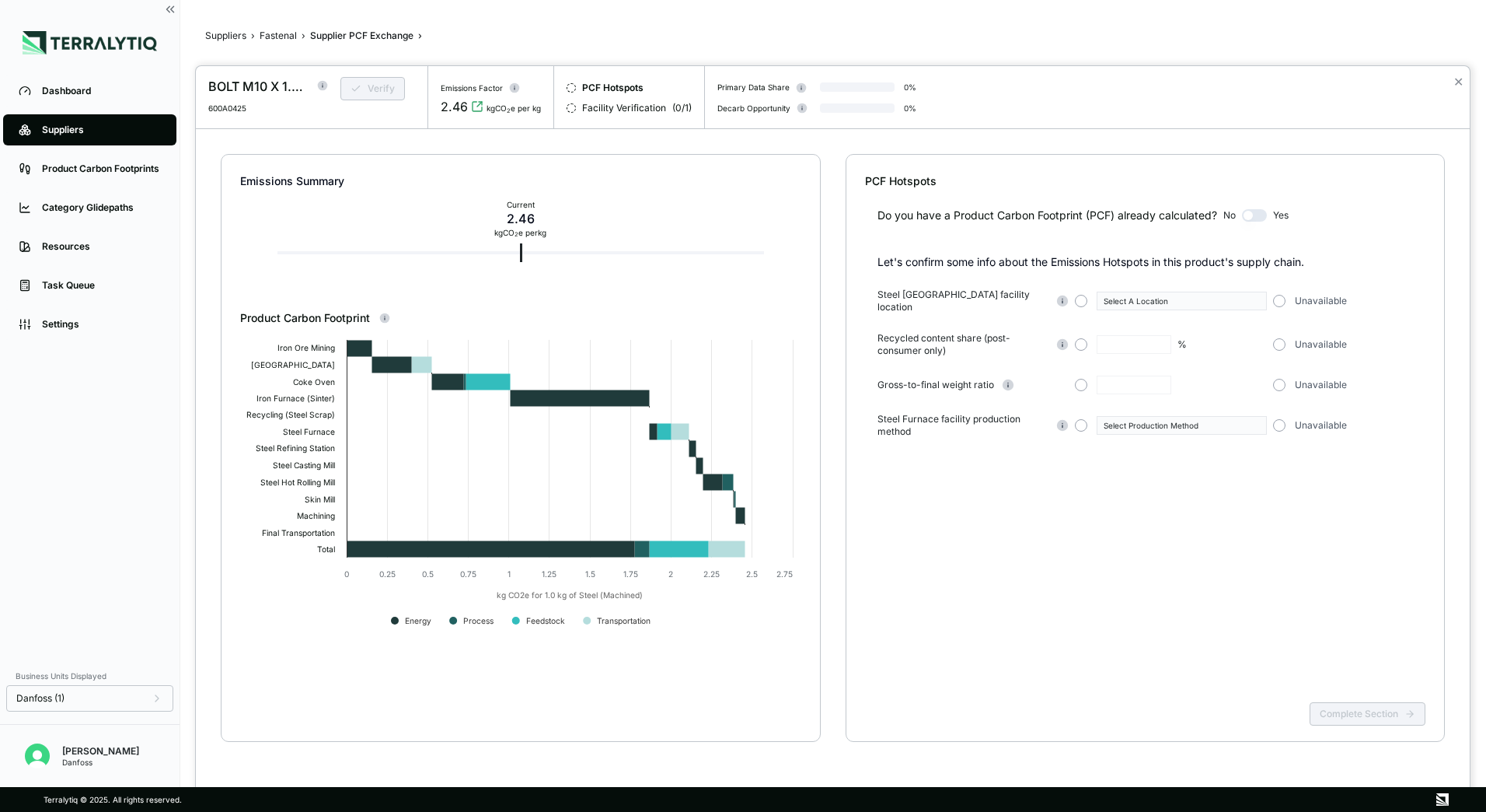
click at [282, 39] on div at bounding box center [743, 406] width 1486 height 812
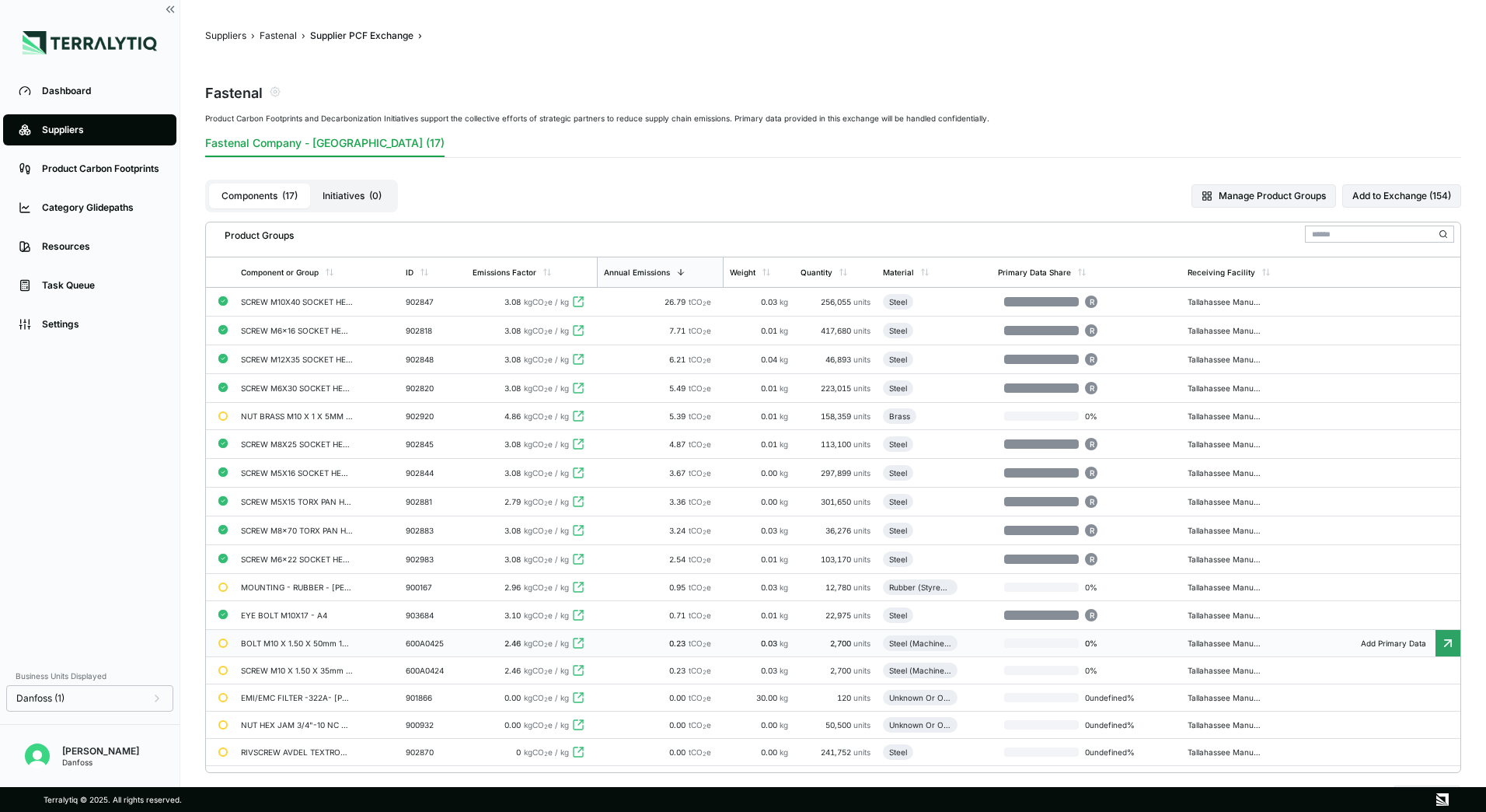
click at [359, 187] on button "Initiatives ( 0 )" at bounding box center [352, 196] width 84 height 25
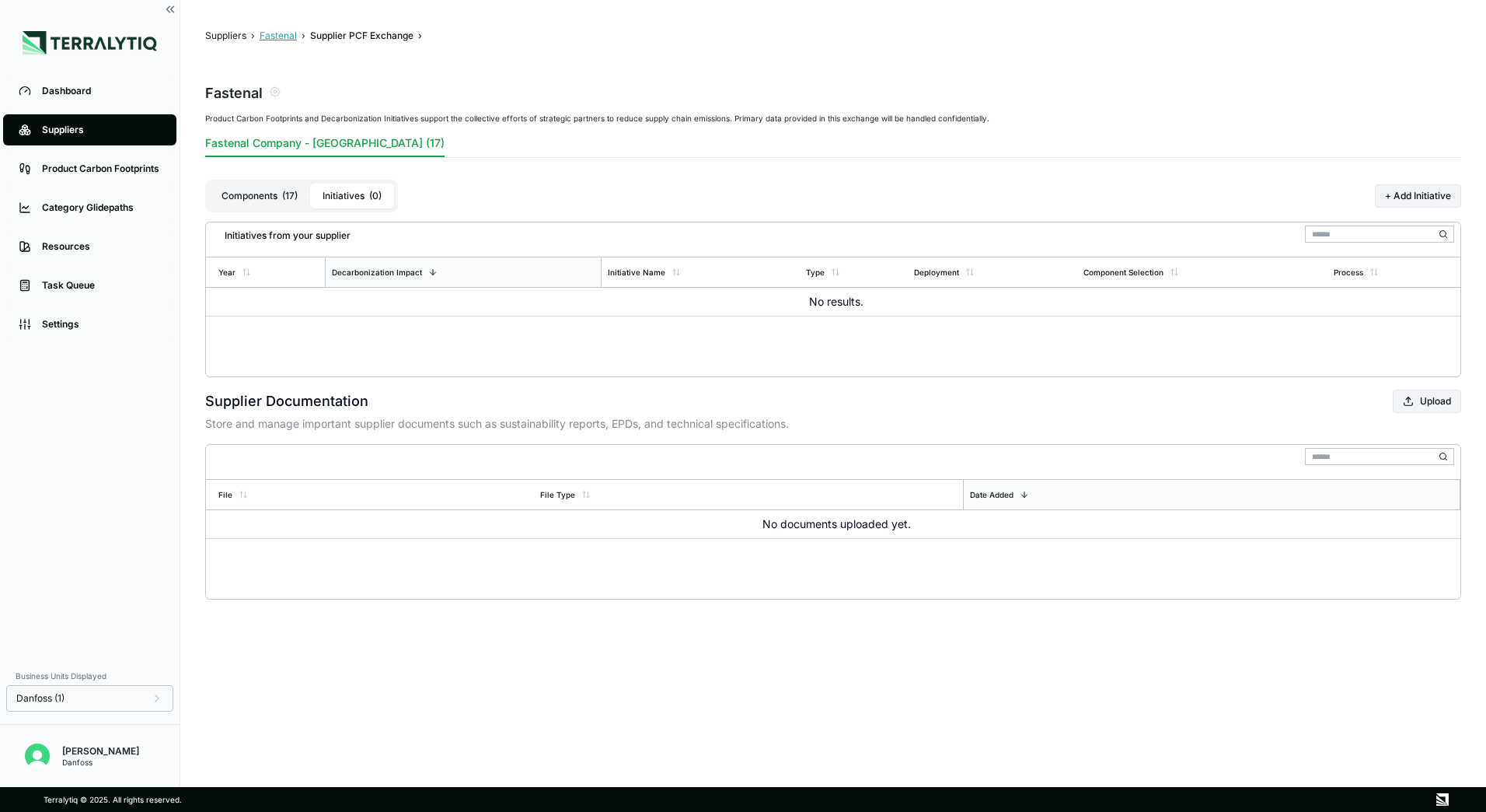
click at [269, 34] on button "Fastenal" at bounding box center [277, 35] width 37 height 13
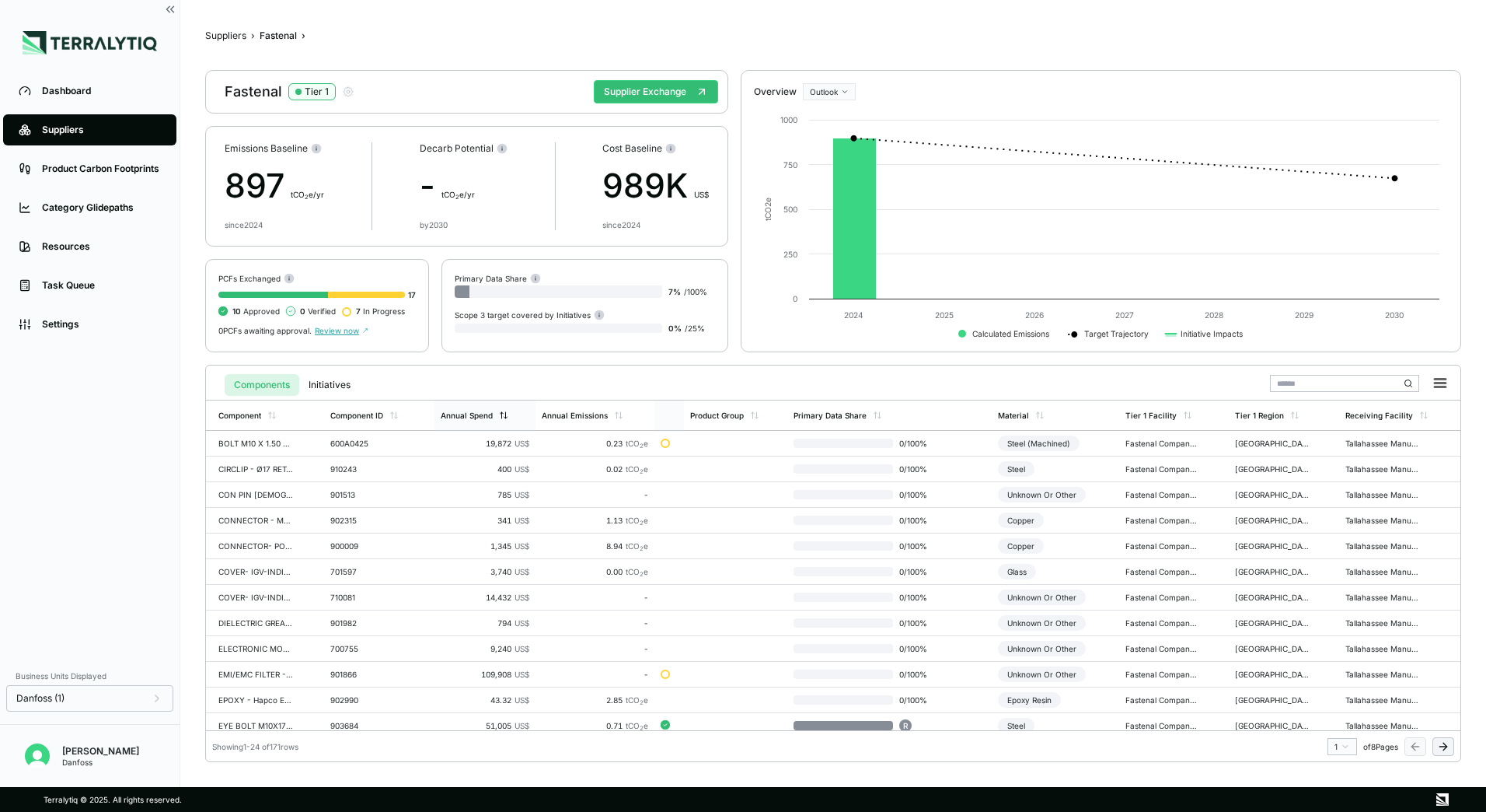
click at [499, 412] on icon at bounding box center [504, 415] width 9 height 9
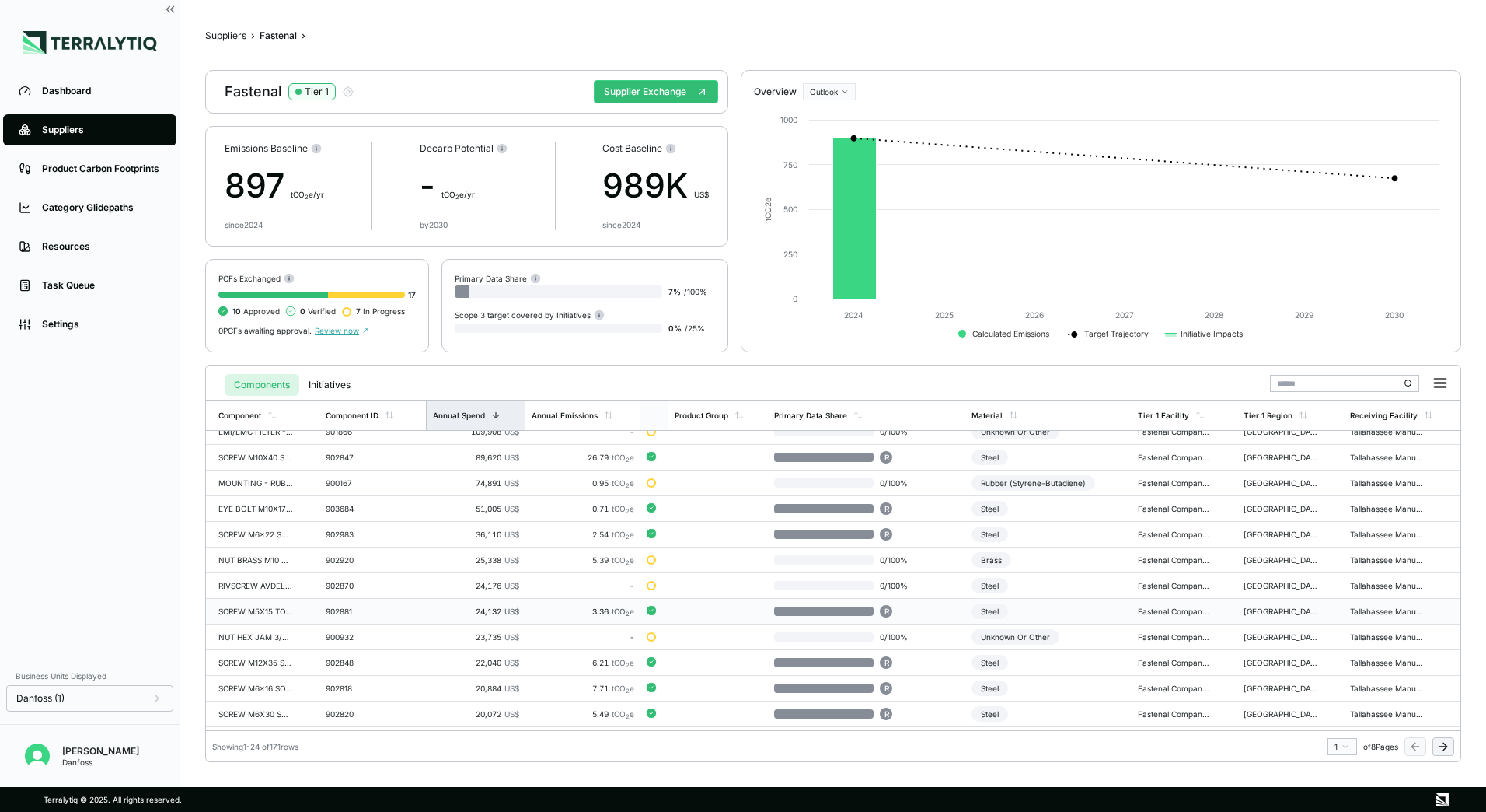
scroll to position [6, 0]
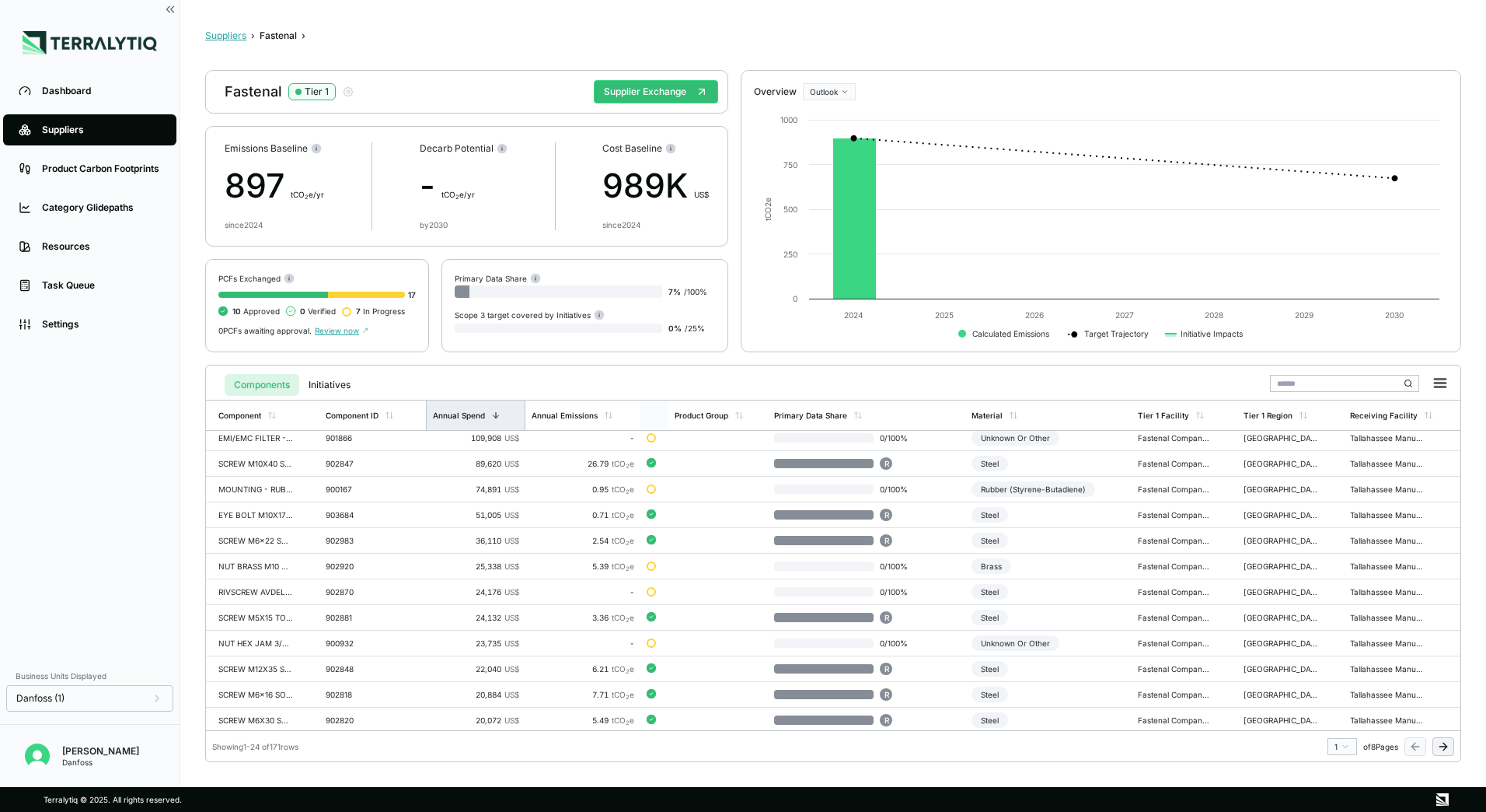
click at [226, 39] on button "Suppliers" at bounding box center [225, 35] width 41 height 13
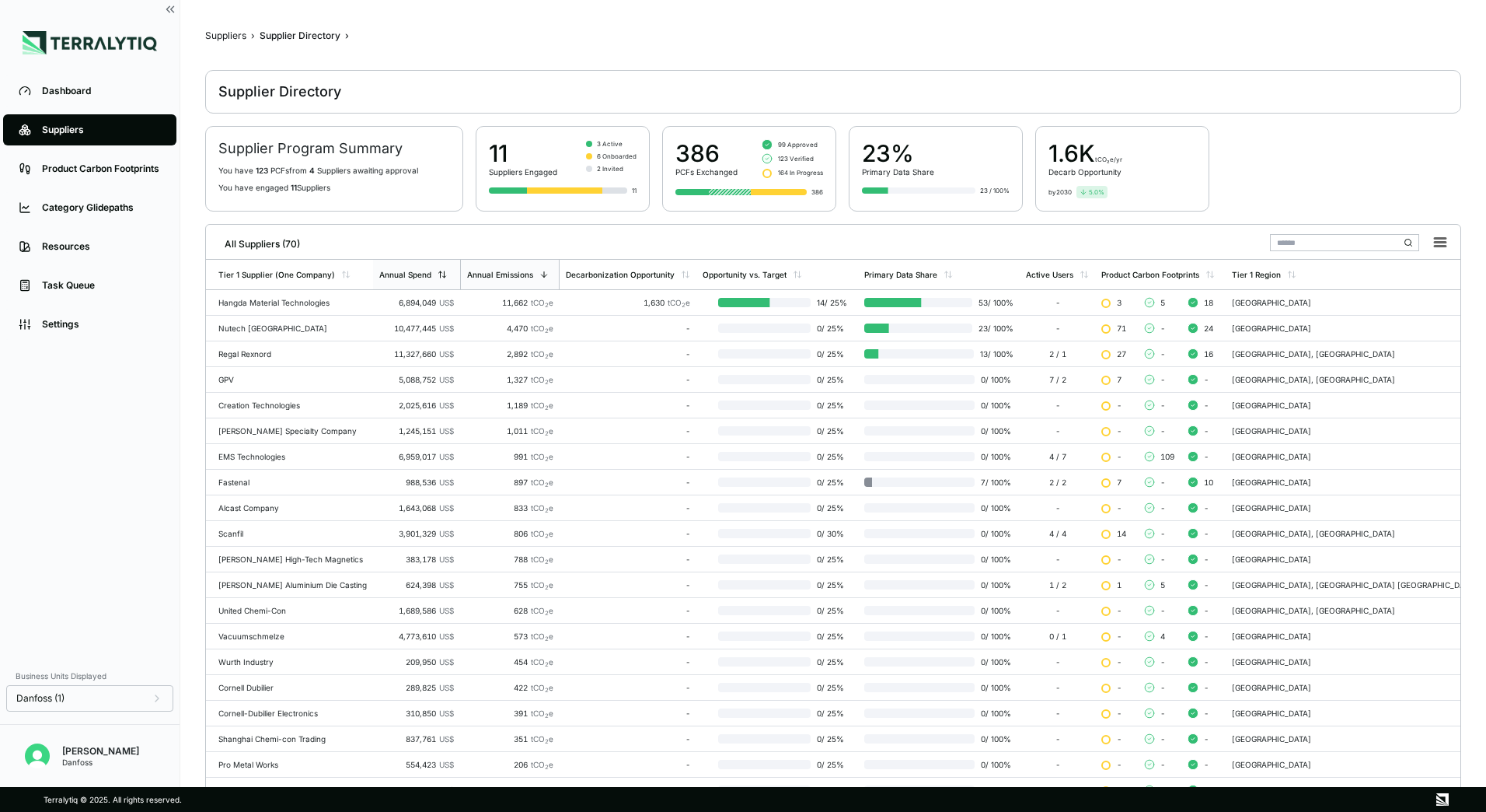
click at [439, 273] on icon at bounding box center [442, 274] width 9 height 9
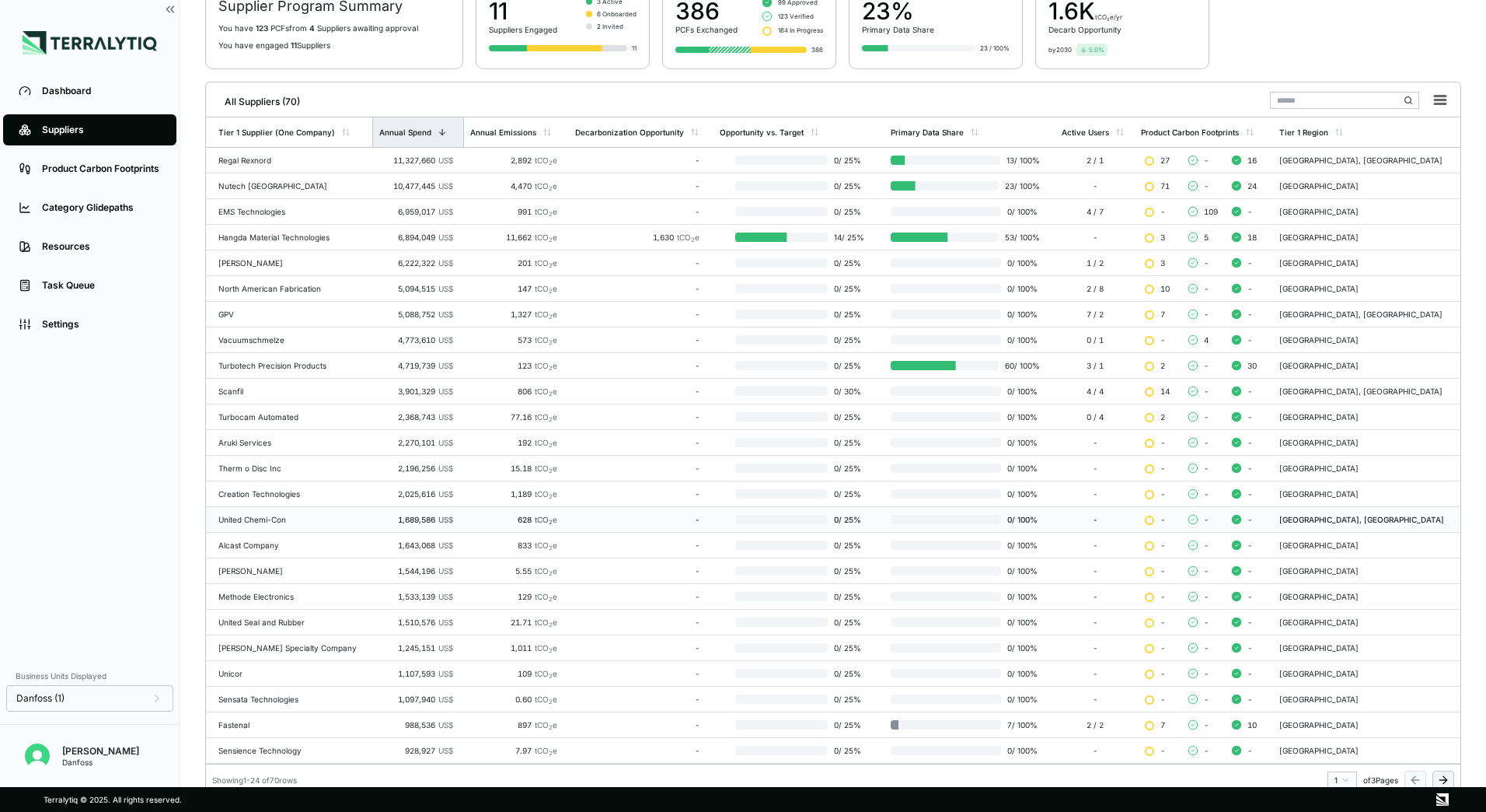
scroll to position [151, 0]
